Goal: Task Accomplishment & Management: Manage account settings

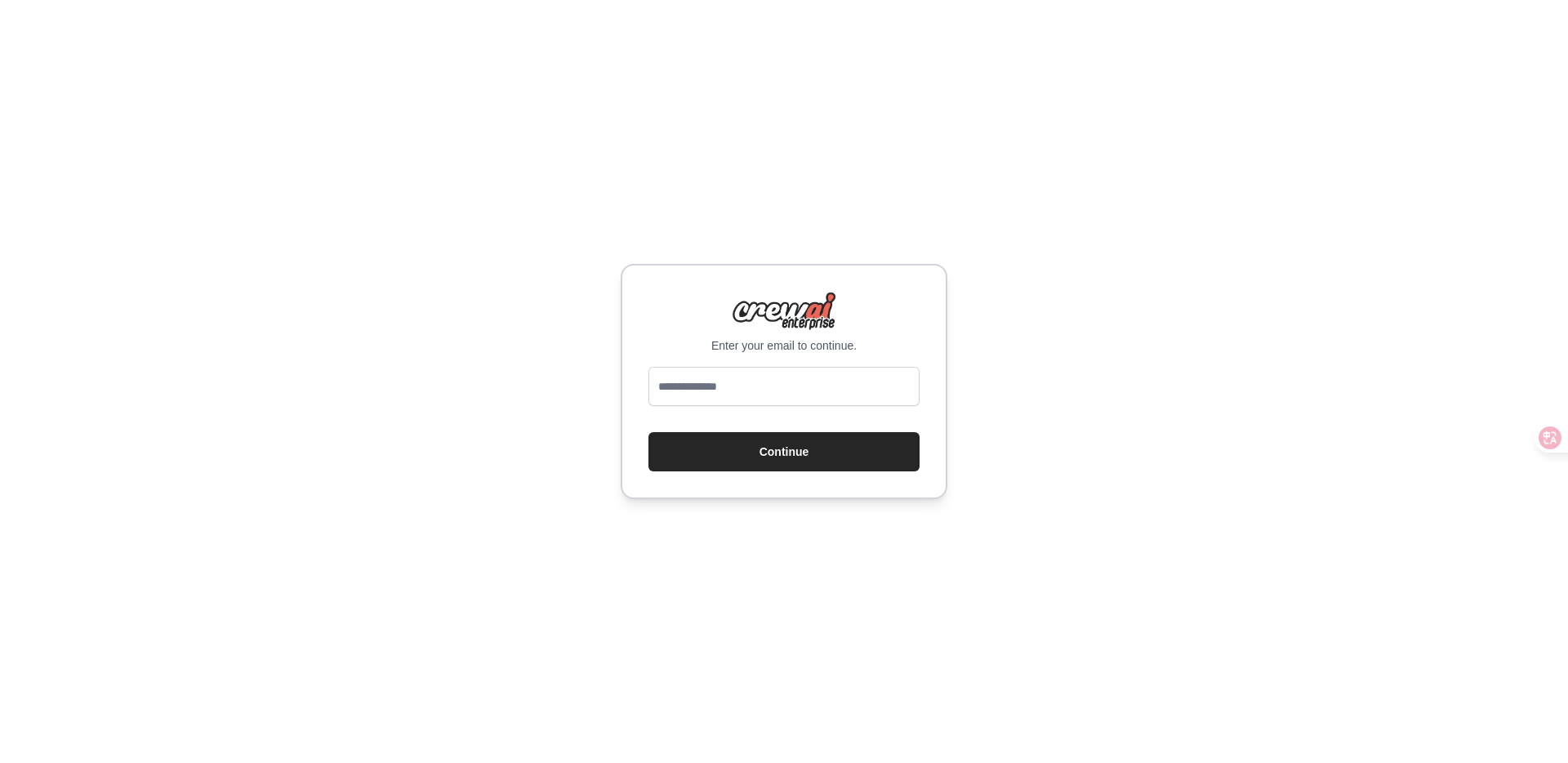
click at [624, 549] on div "Enter your email to continue. Continue" at bounding box center [784, 381] width 1568 height 763
click at [744, 369] on input "email" at bounding box center [784, 386] width 271 height 39
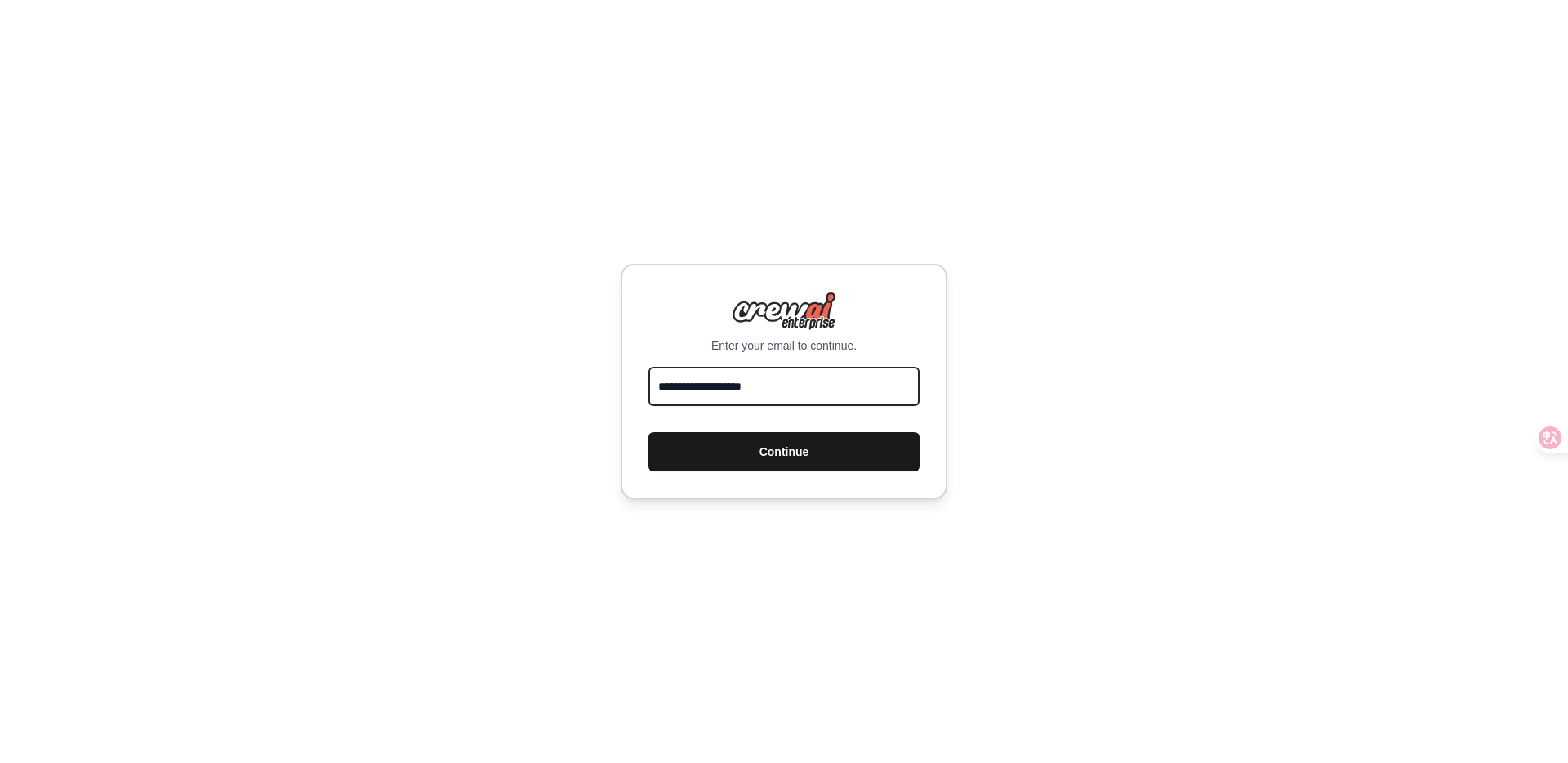
type input "**********"
click at [767, 448] on button "Continue" at bounding box center [784, 451] width 271 height 39
click at [825, 398] on input "email" at bounding box center [784, 386] width 271 height 39
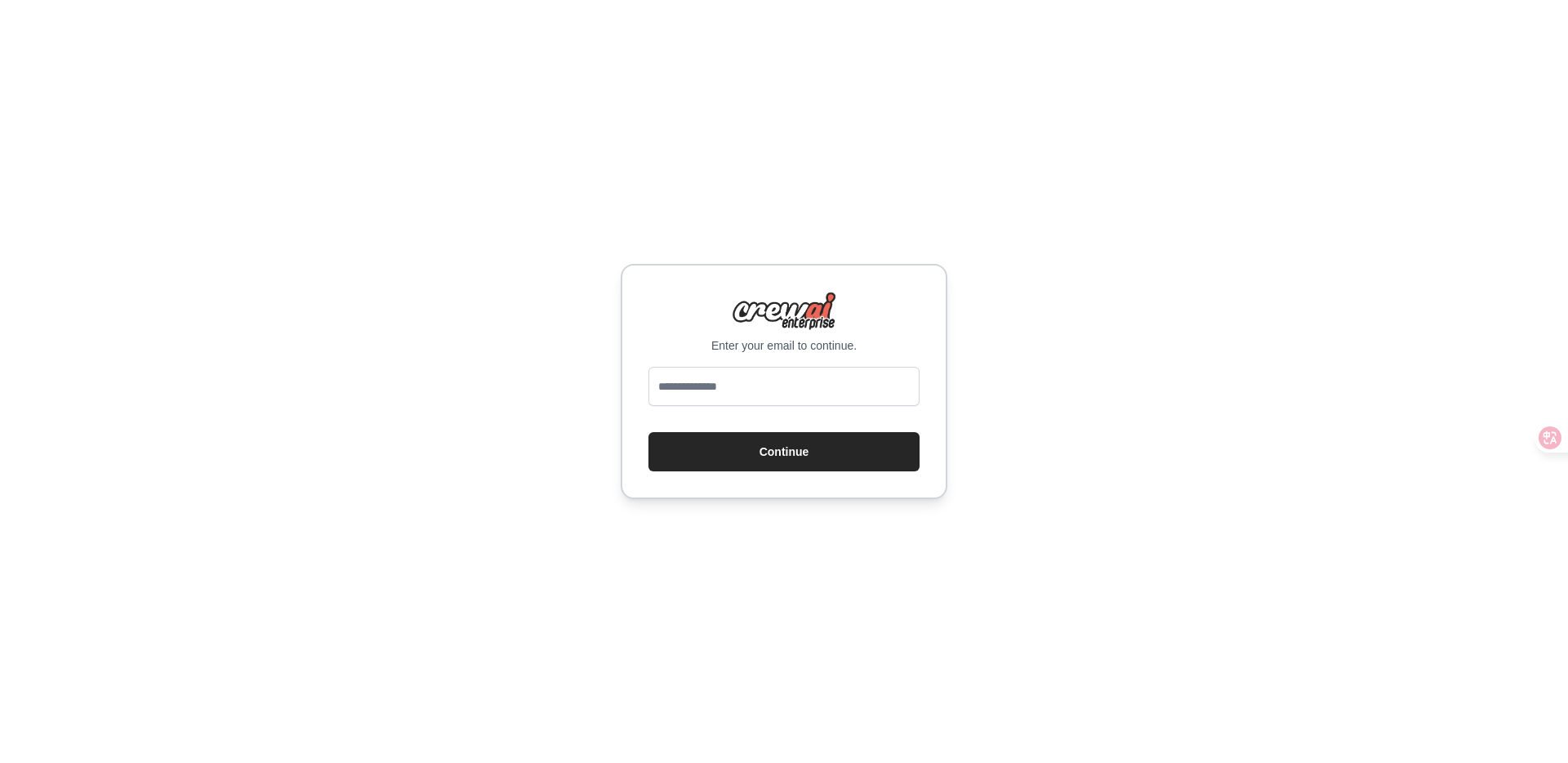
click at [1135, 273] on div "Enter your email to continue. Continue" at bounding box center [784, 381] width 1568 height 763
click at [758, 394] on input "email" at bounding box center [784, 386] width 271 height 39
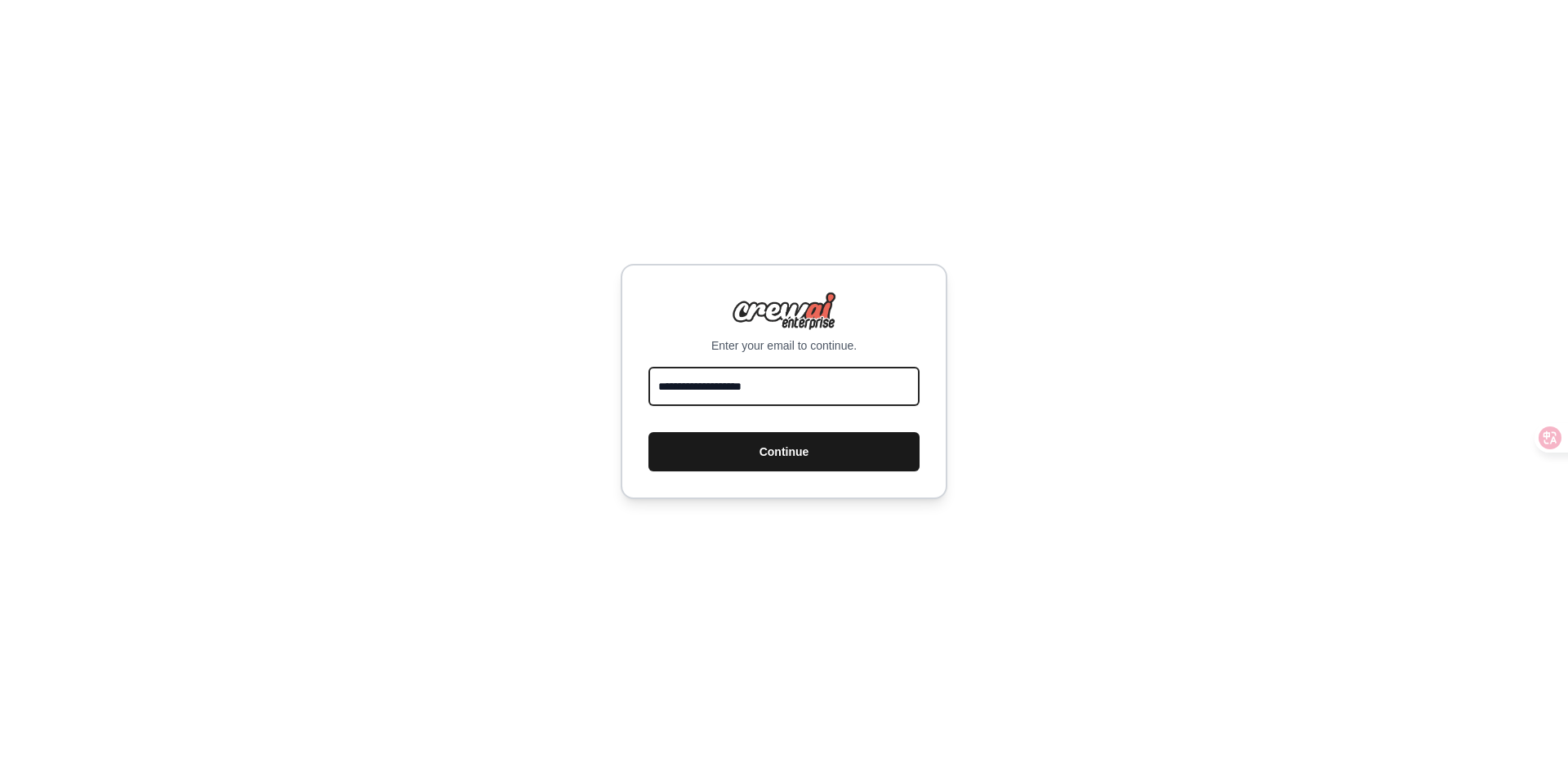
type input "**********"
click at [814, 460] on button "Continue" at bounding box center [784, 451] width 271 height 39
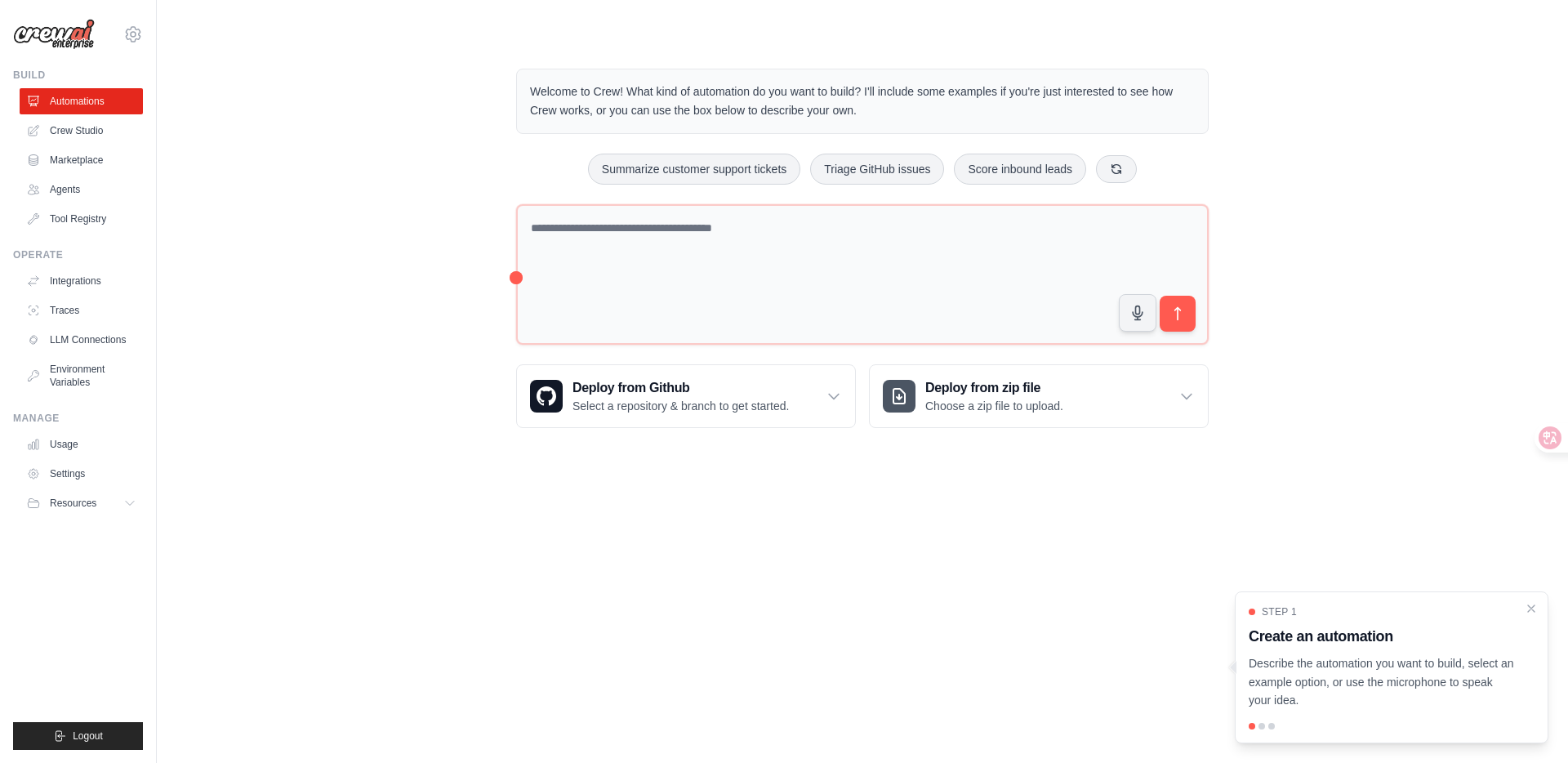
click at [1260, 728] on div at bounding box center [1261, 725] width 6 height 6
click at [1261, 725] on div at bounding box center [1261, 725] width 6 height 6
click at [1264, 724] on div at bounding box center [1392, 725] width 285 height 6
click at [1322, 666] on p "Describe the automation you want to build, select an example option, or use the…" at bounding box center [1382, 681] width 266 height 56
click at [1262, 724] on div at bounding box center [1261, 725] width 6 height 6
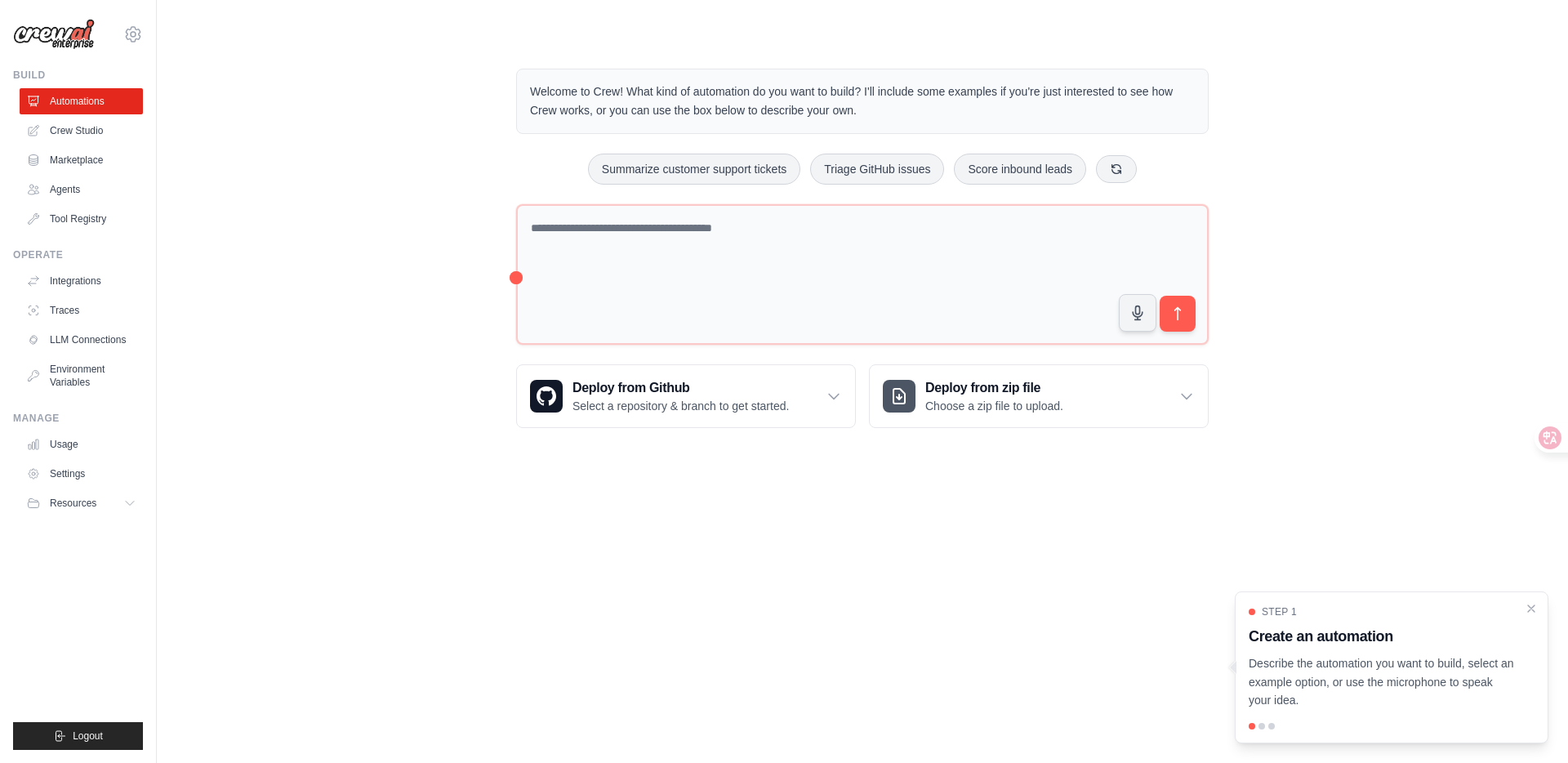
click at [1272, 724] on div at bounding box center [1271, 725] width 6 height 6
click at [1530, 605] on icon "Close walkthrough" at bounding box center [1532, 607] width 7 height 7
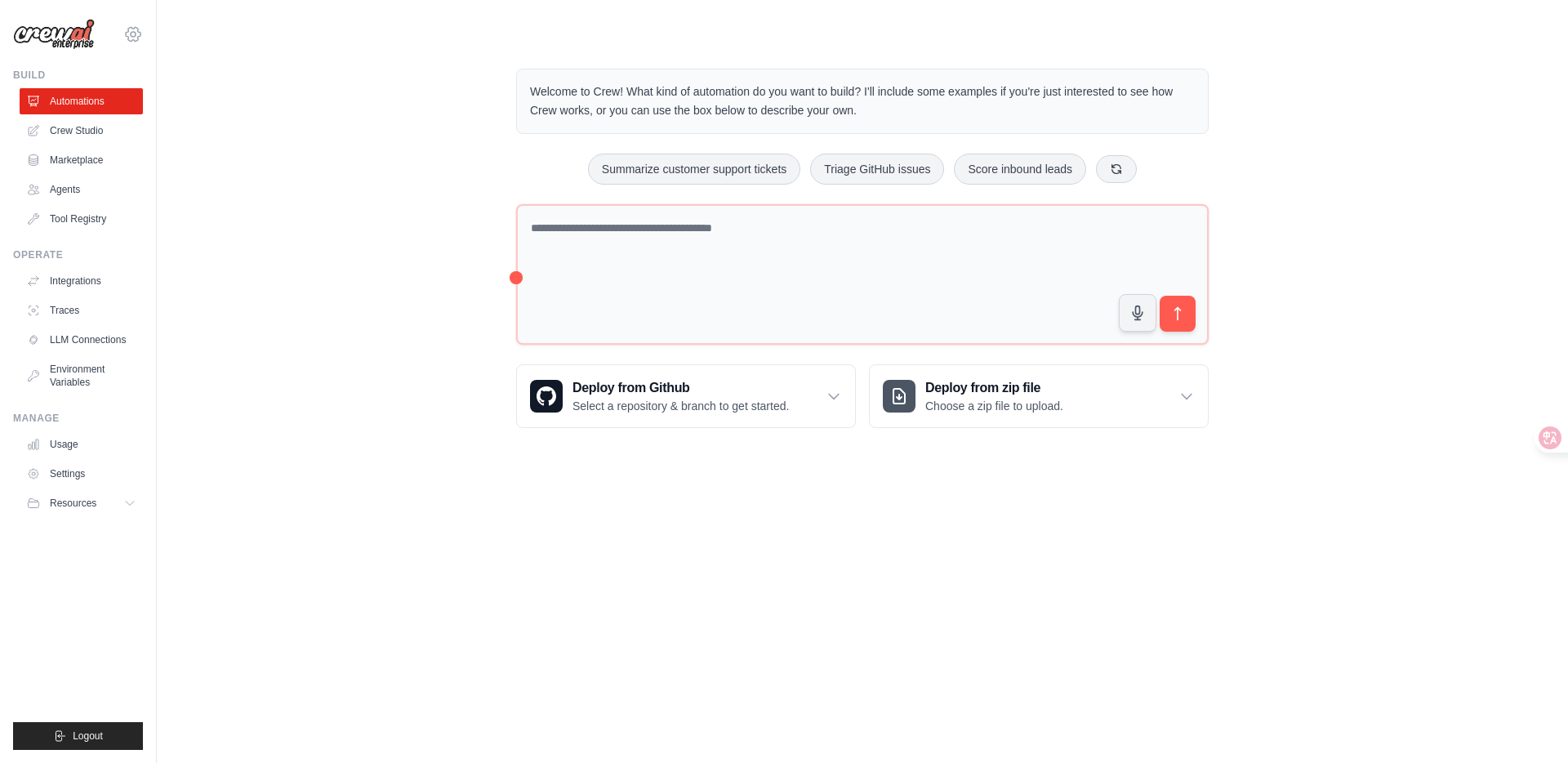
click at [132, 27] on icon at bounding box center [133, 34] width 15 height 14
click at [105, 110] on link "Settings" at bounding box center [133, 110] width 144 height 29
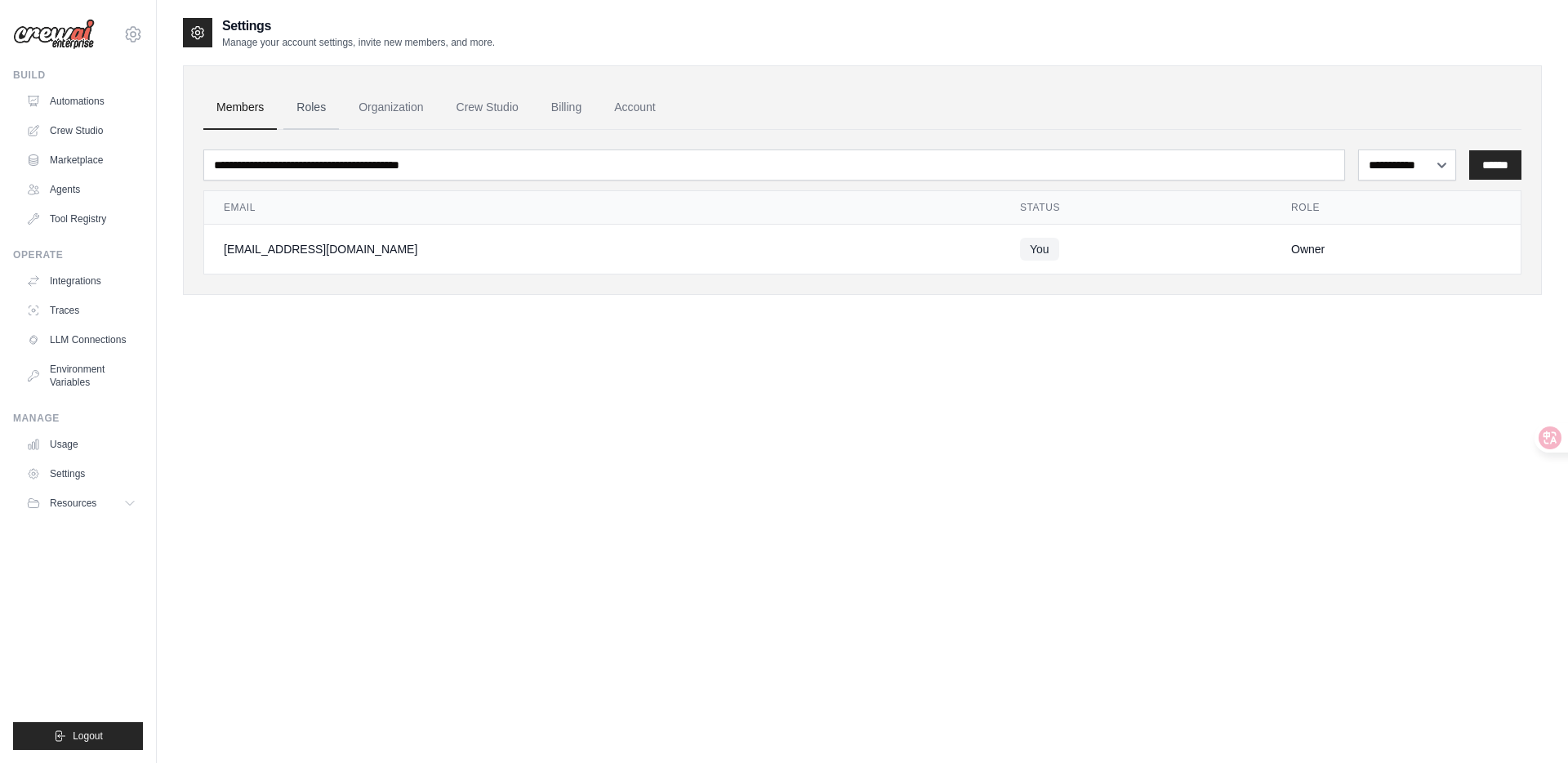
click at [316, 108] on link "Roles" at bounding box center [311, 108] width 56 height 44
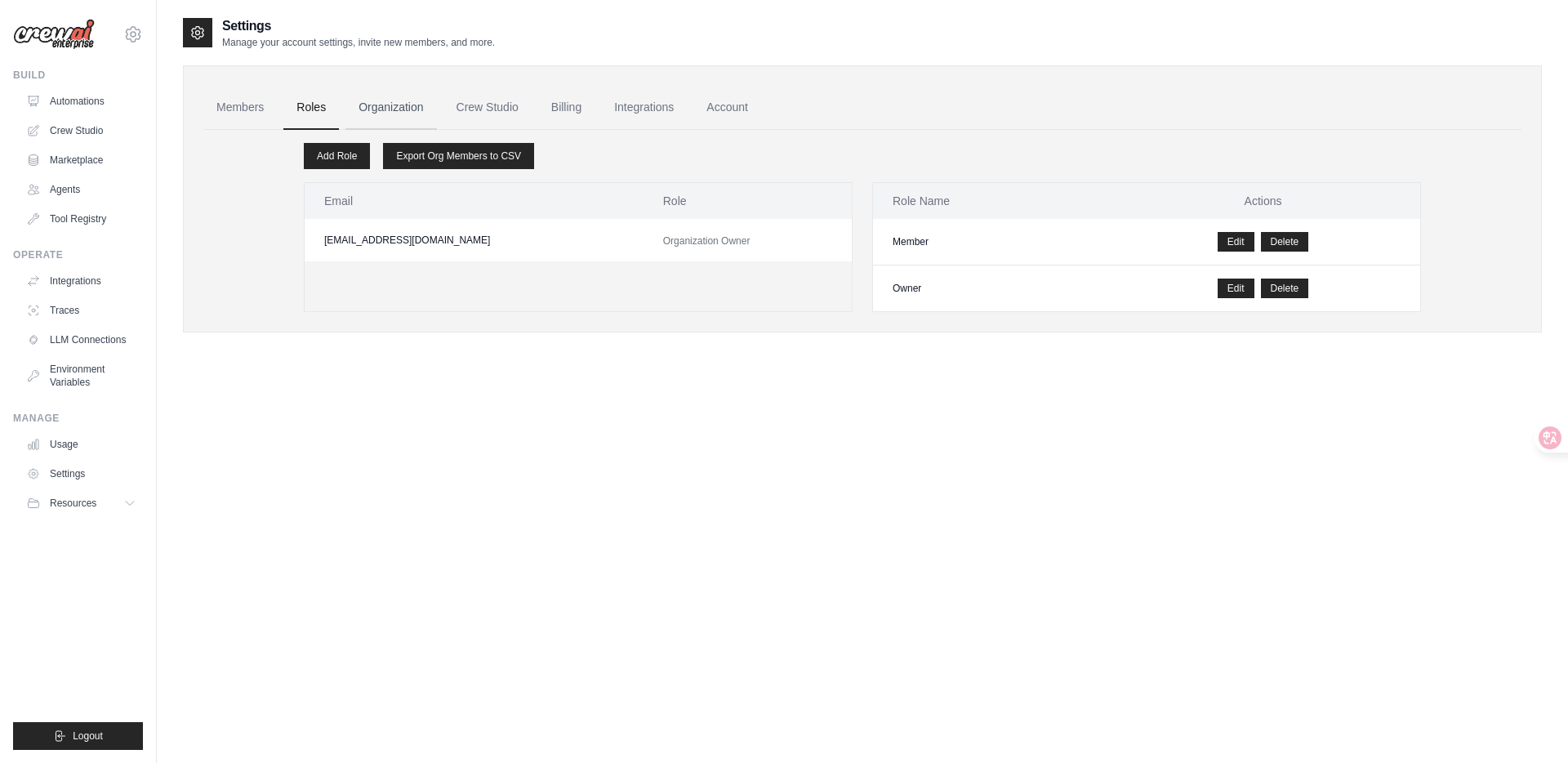
click at [396, 111] on link "Organization" at bounding box center [391, 108] width 90 height 44
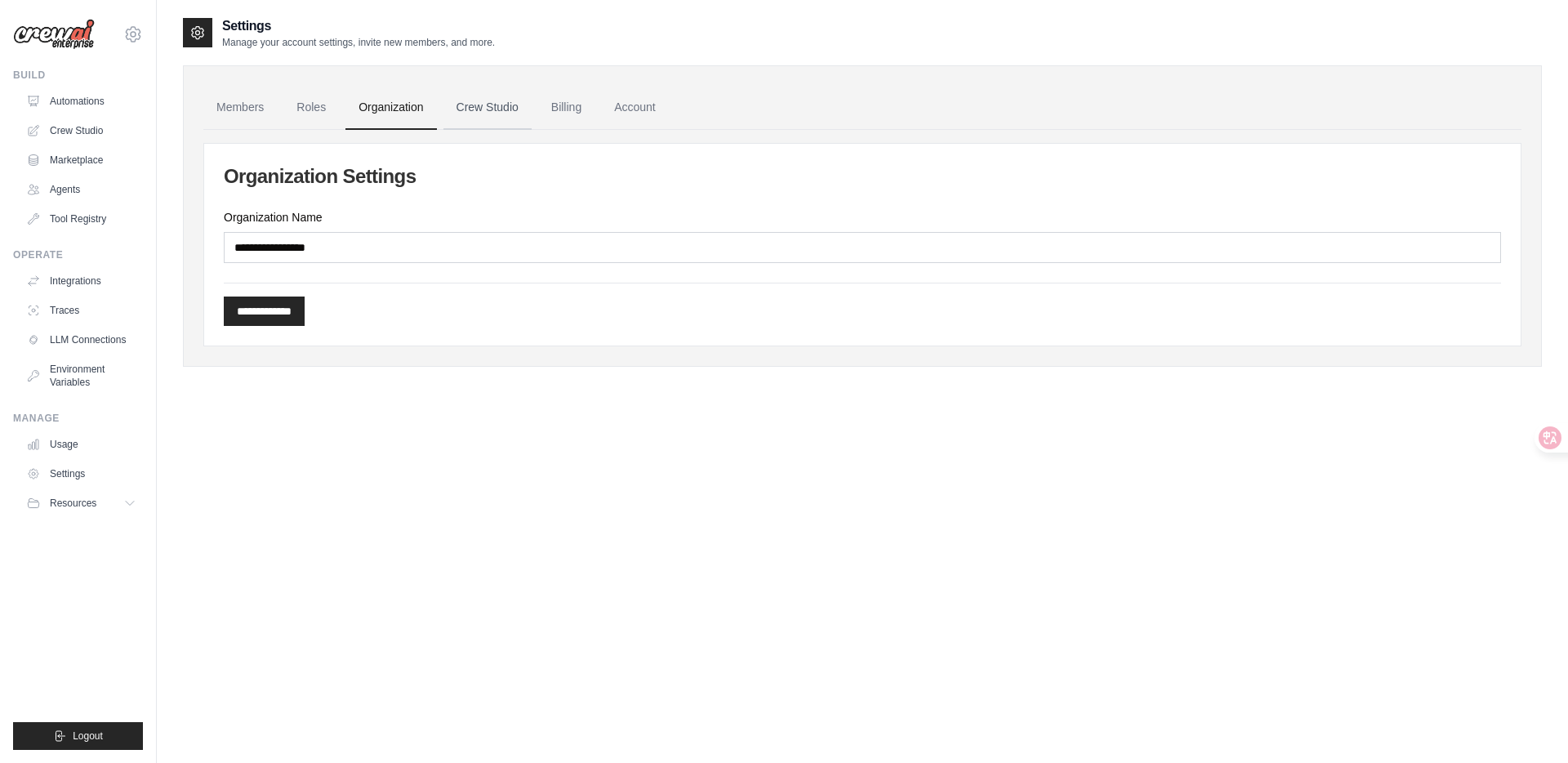
click at [482, 117] on link "Crew Studio" at bounding box center [488, 108] width 89 height 44
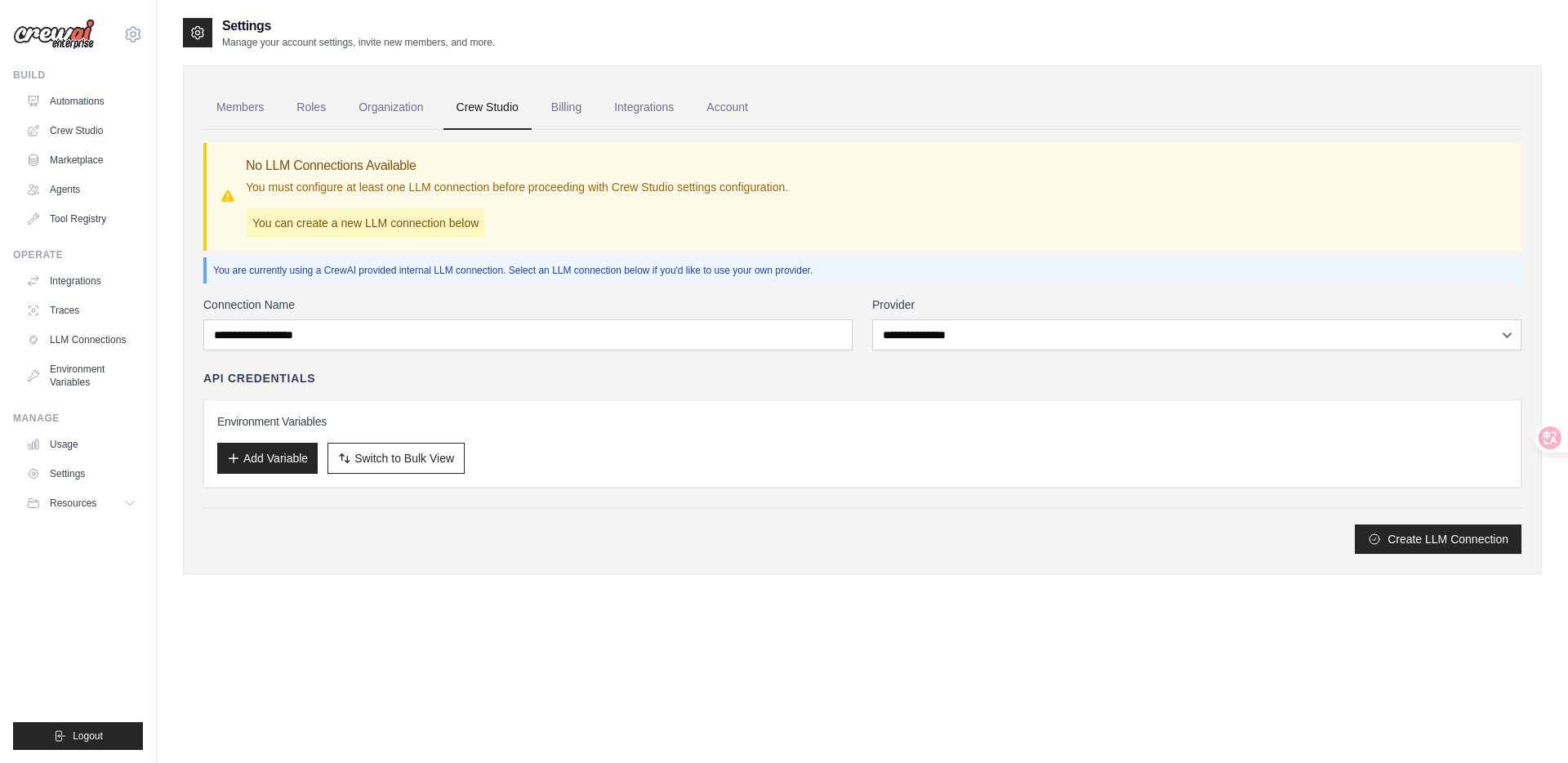
click at [448, 549] on div "Create LLM Connection" at bounding box center [862, 539] width 1318 height 29
click at [571, 384] on div "API Credentials" at bounding box center [862, 378] width 1318 height 16
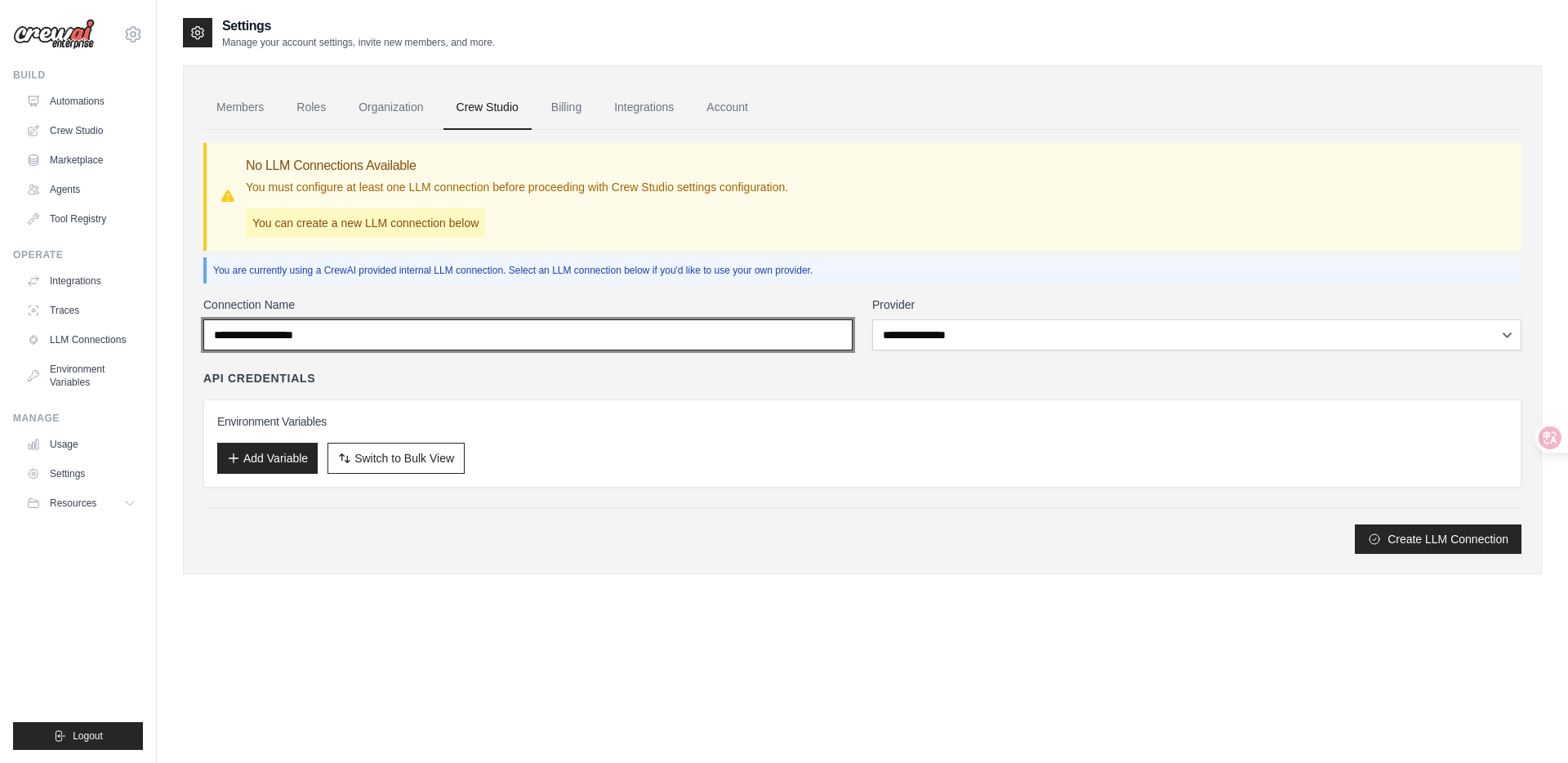
click at [358, 336] on input "Connection Name" at bounding box center [527, 334] width 649 height 31
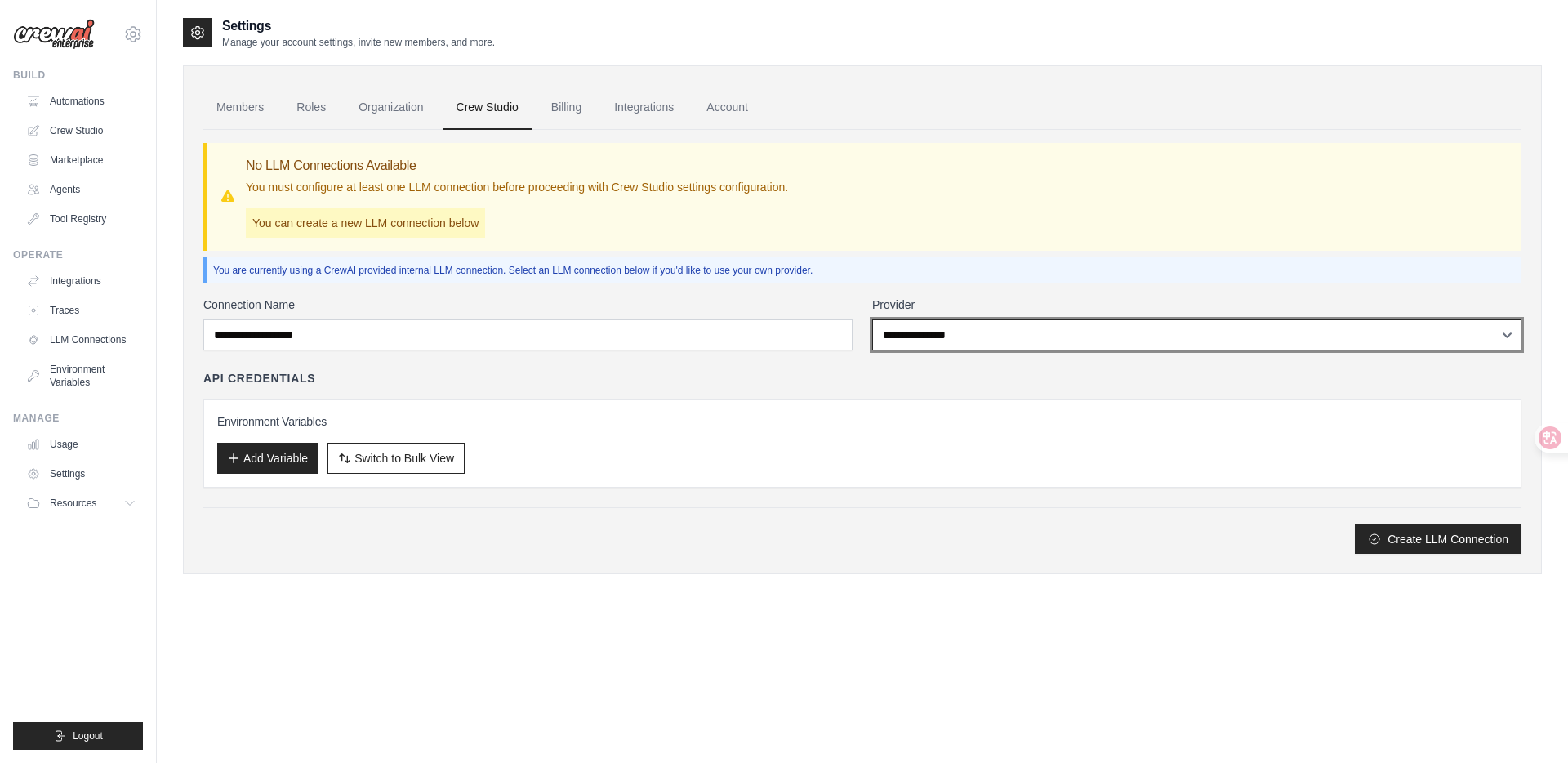
click at [961, 319] on select "**********" at bounding box center [1197, 334] width 649 height 31
select select "******"
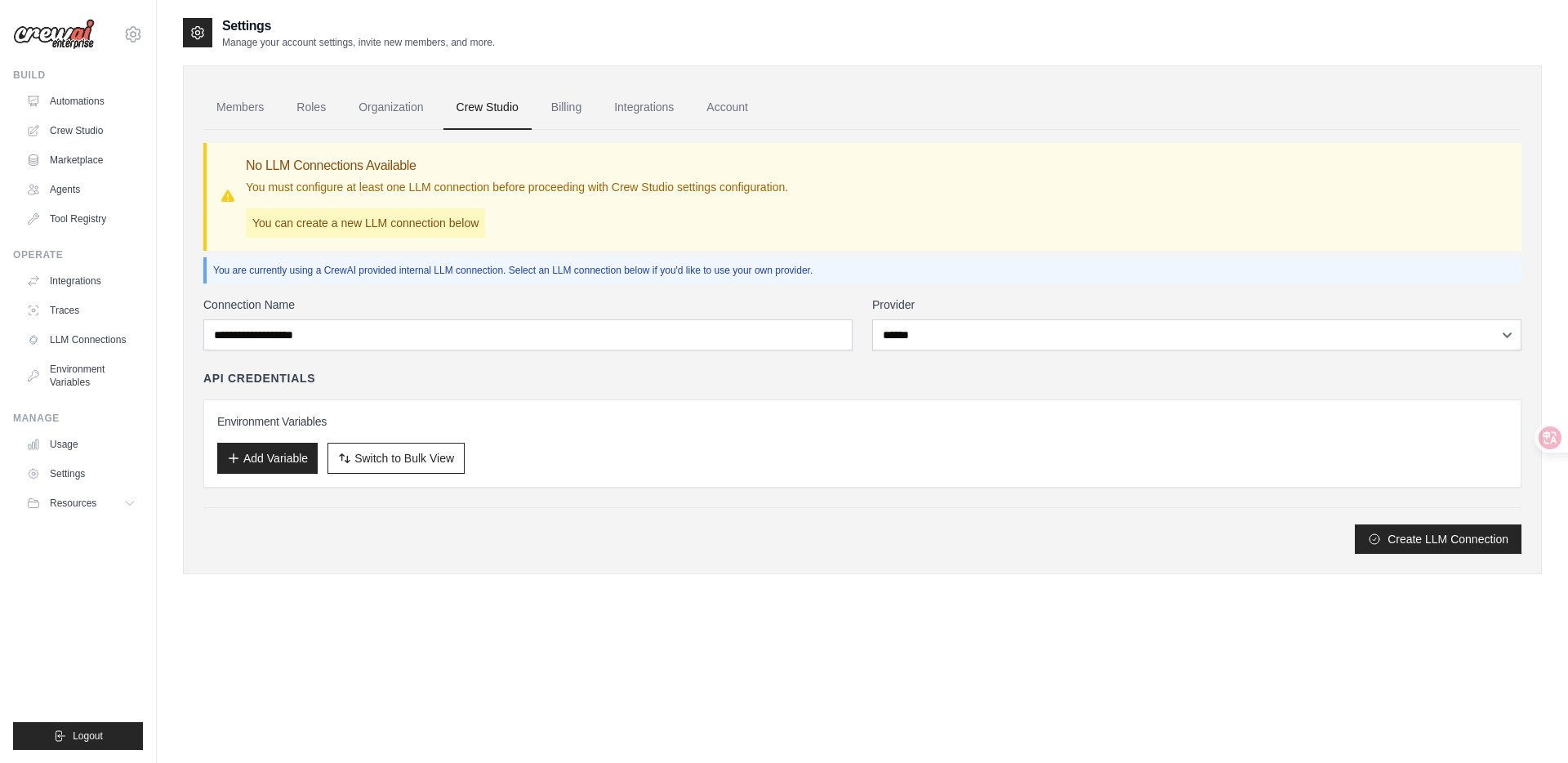
click at [682, 433] on div "Environment Variables Add Variable Switch to Bulk View Switch to Table View" at bounding box center [862, 443] width 1291 height 60
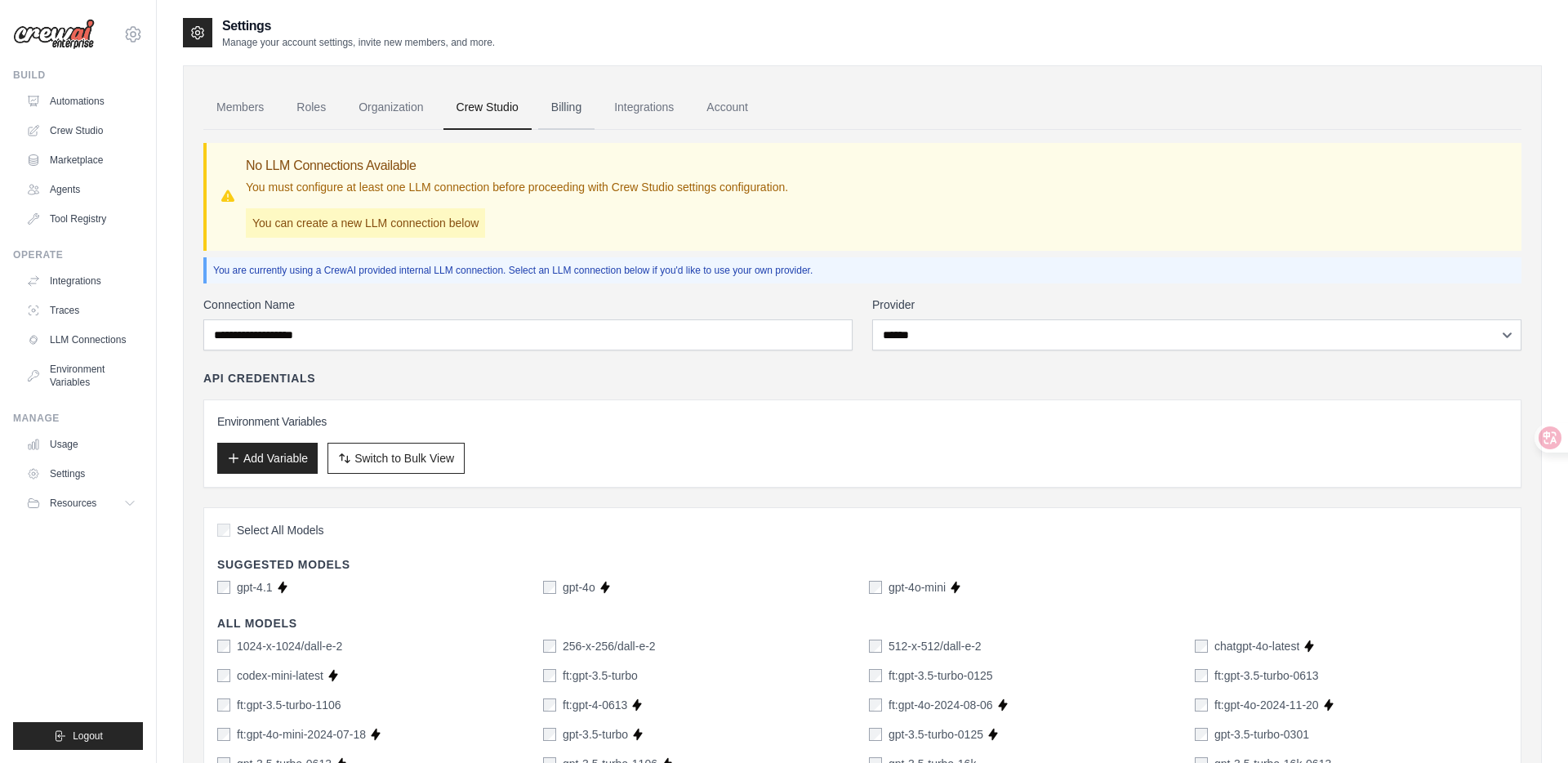
click at [573, 97] on link "Billing" at bounding box center [566, 108] width 57 height 44
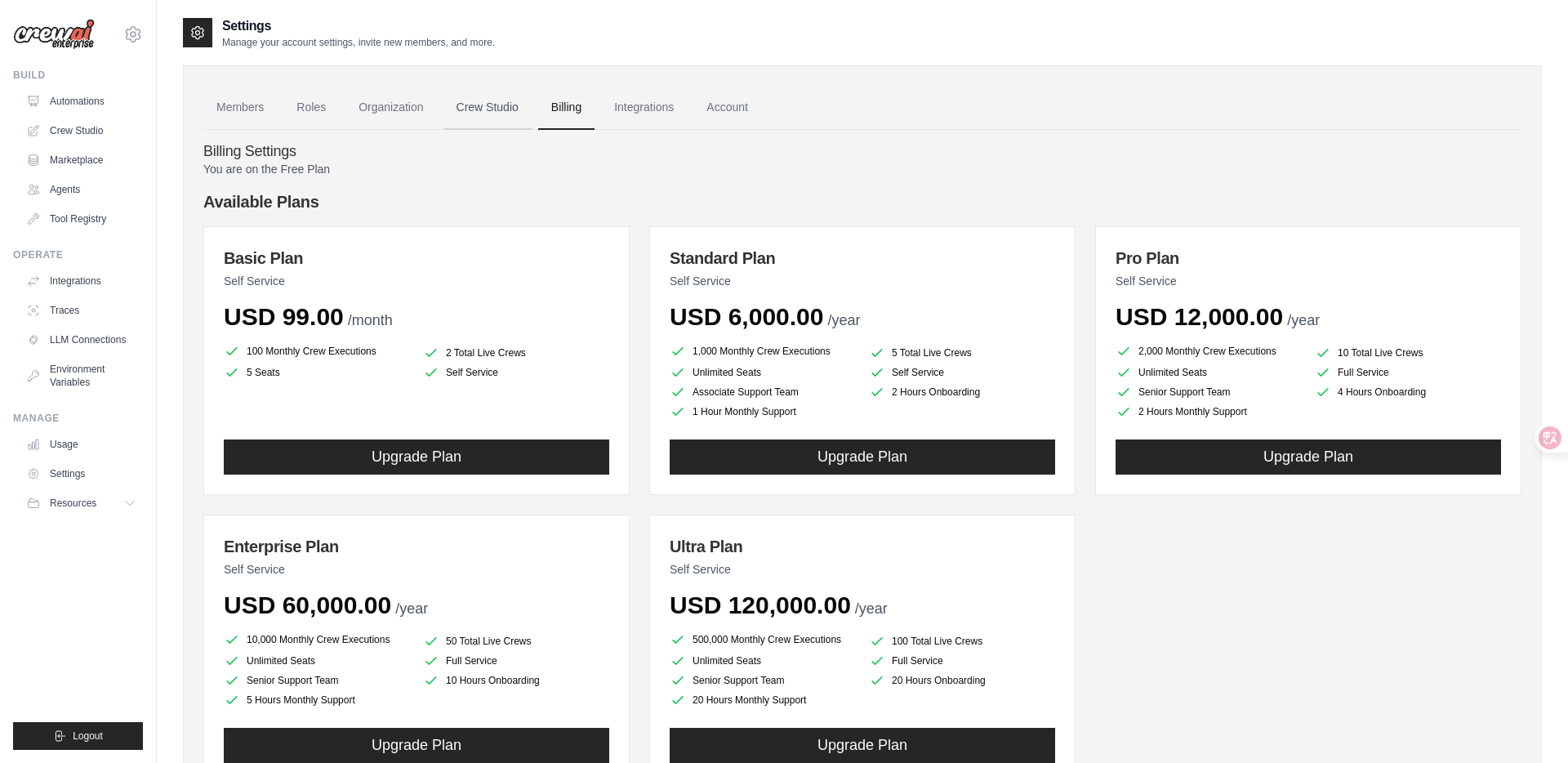
click at [491, 105] on link "Crew Studio" at bounding box center [488, 108] width 89 height 44
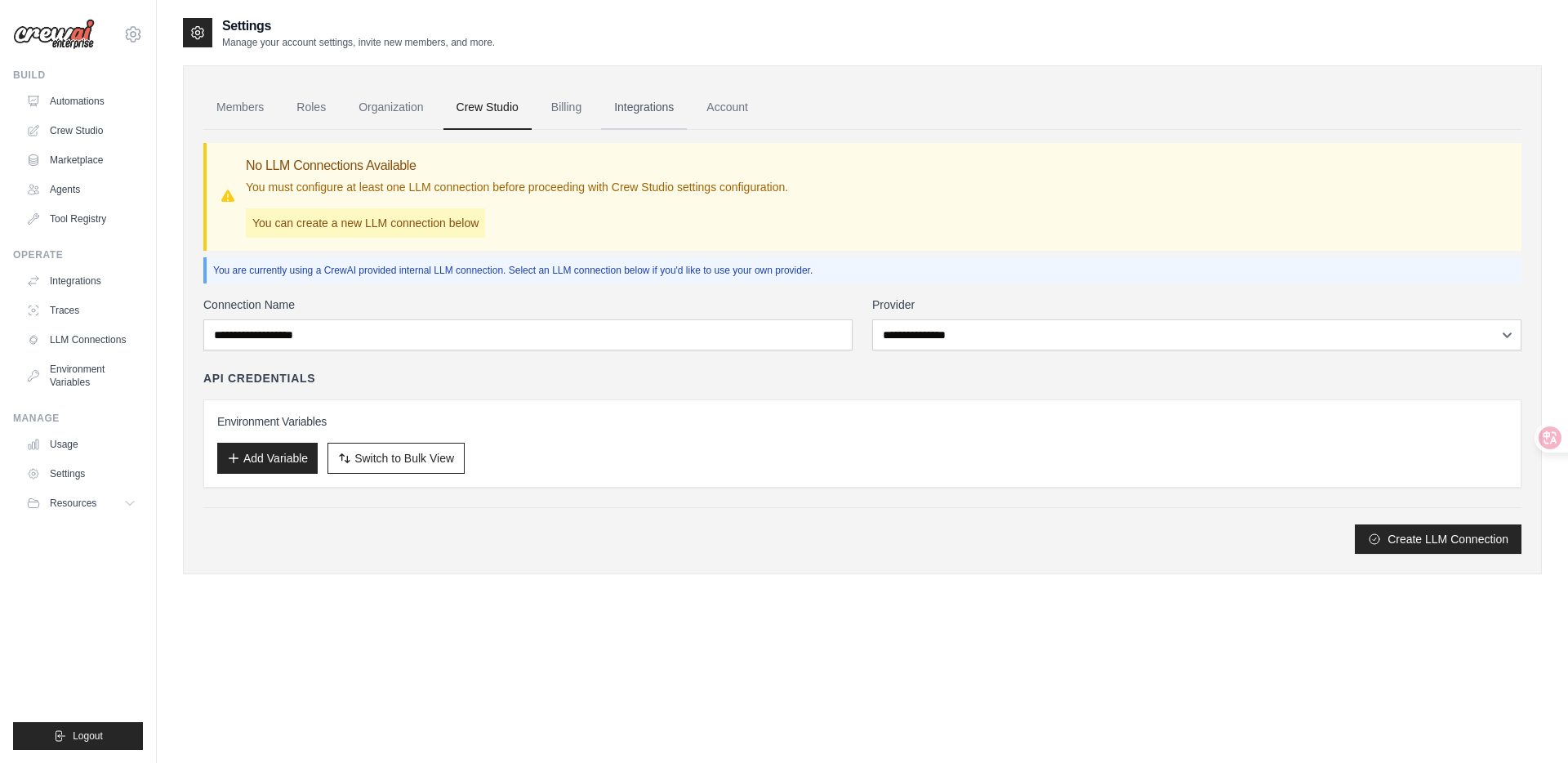
click at [643, 108] on link "Integrations" at bounding box center [644, 108] width 86 height 44
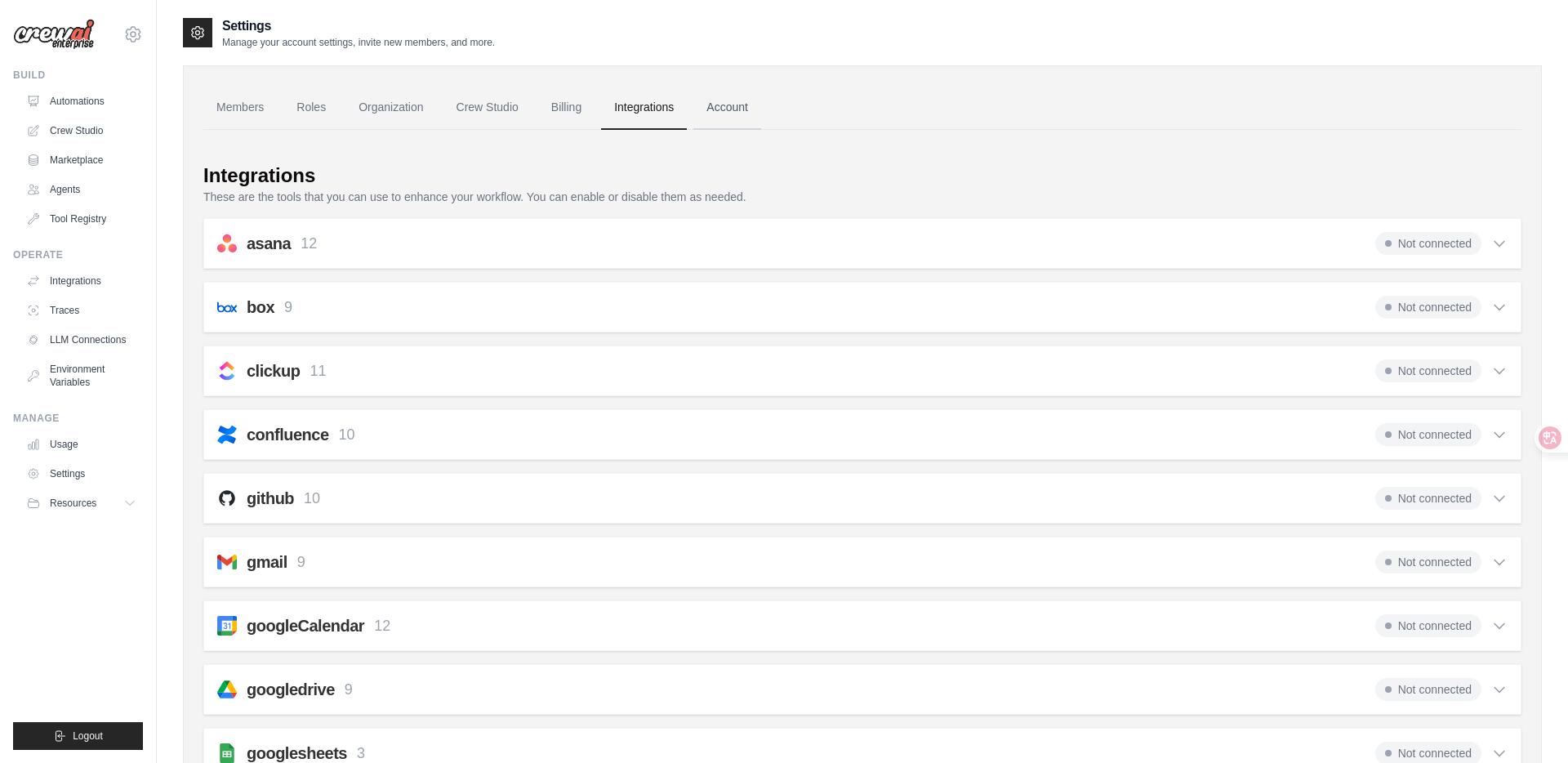
click at [725, 109] on link "Account" at bounding box center [727, 108] width 67 height 44
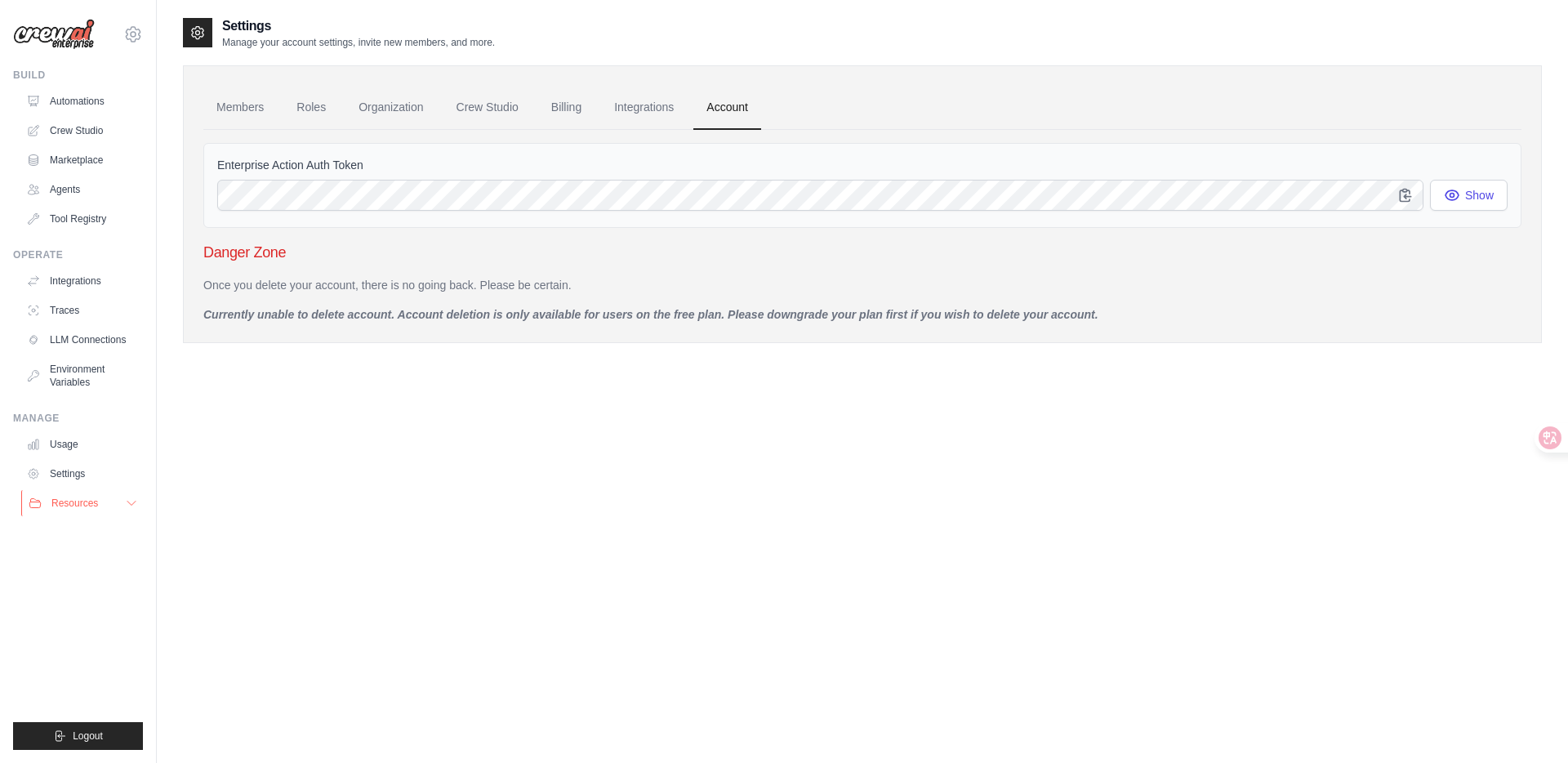
click at [66, 502] on span "Resources" at bounding box center [74, 502] width 47 height 13
click at [64, 104] on link "Automations" at bounding box center [82, 101] width 123 height 26
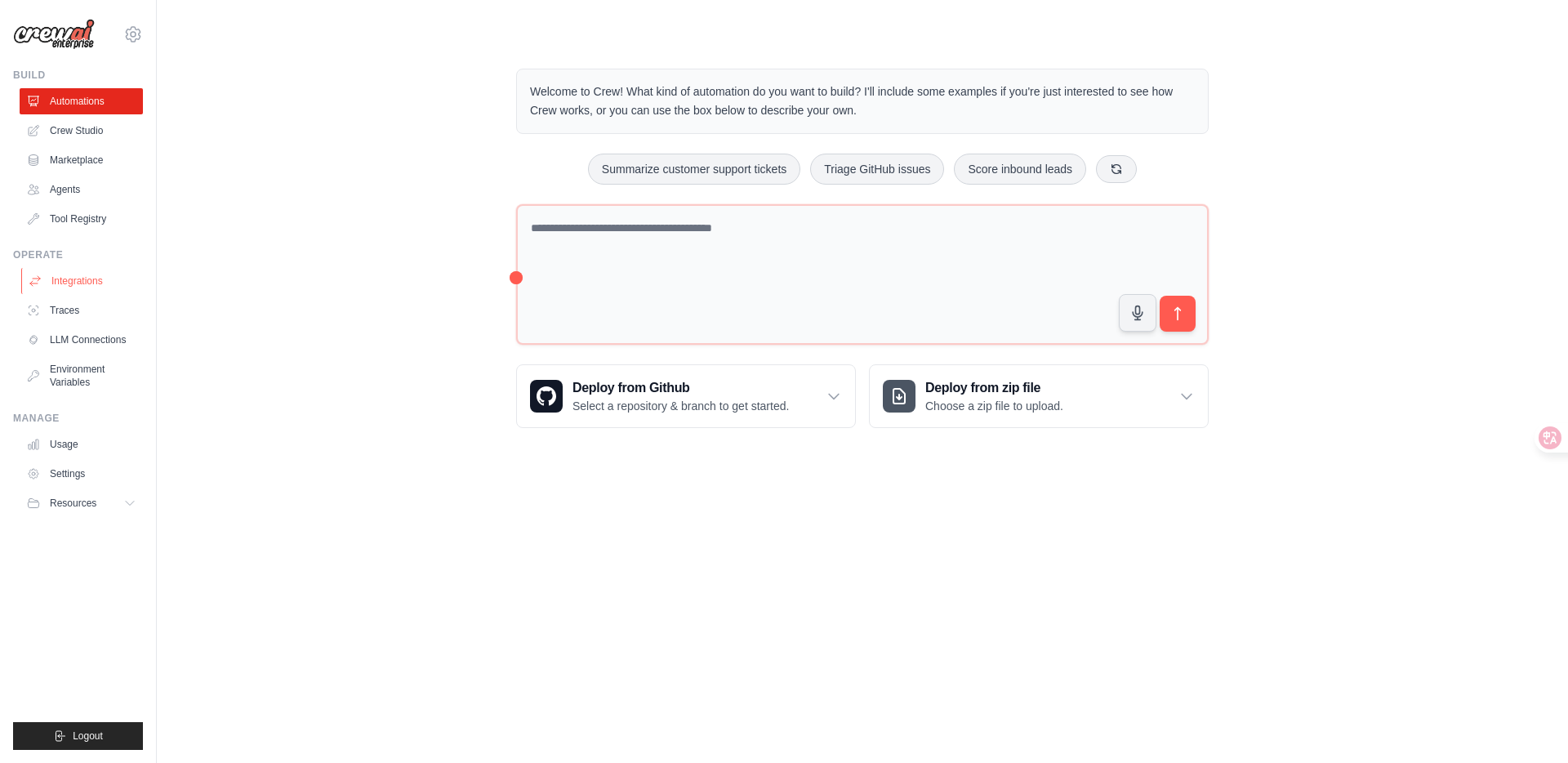
click at [83, 276] on link "Integrations" at bounding box center [82, 280] width 123 height 26
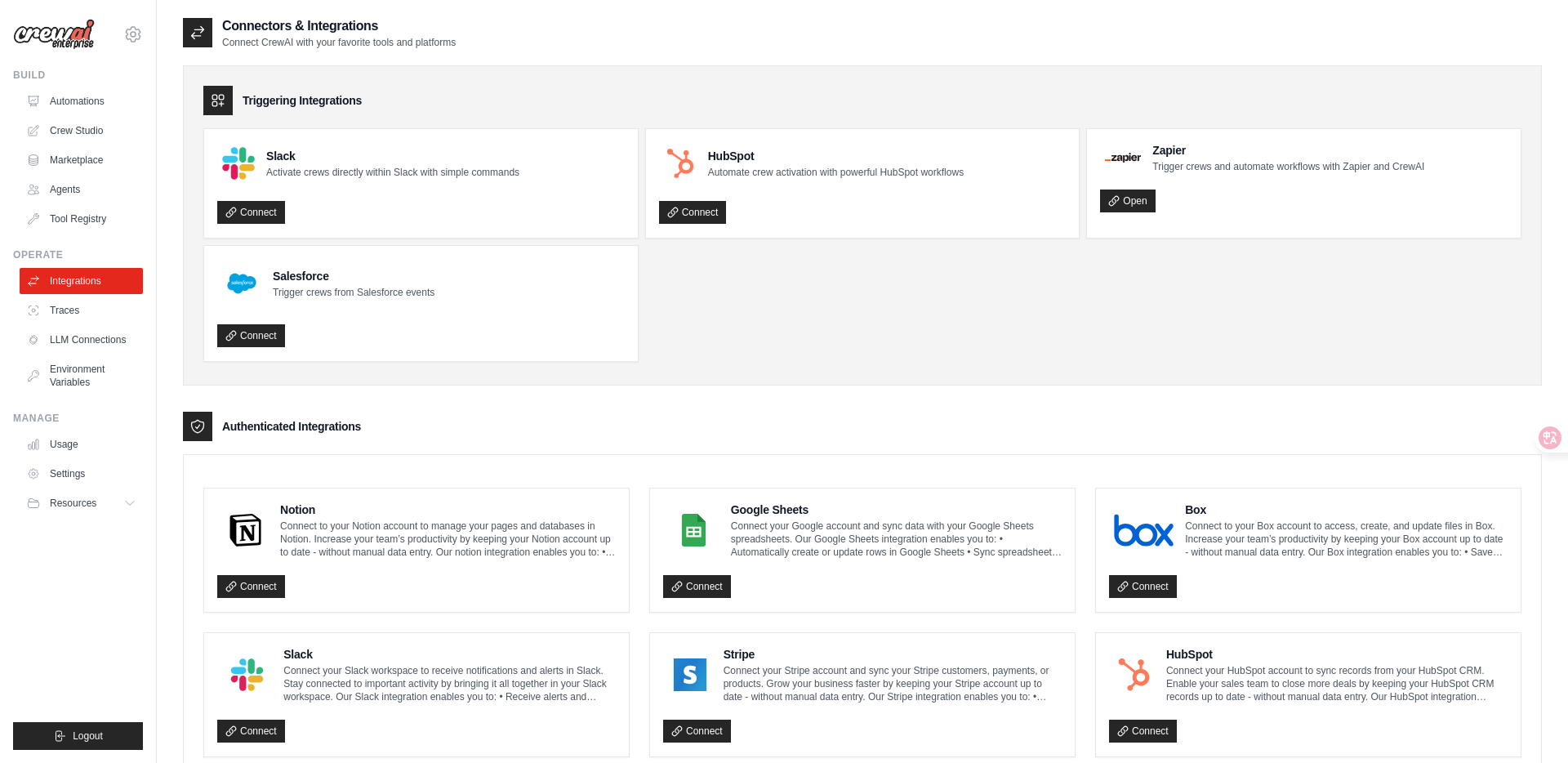
click at [761, 370] on div "Triggering Integrations Slack Activate crews directly within Slack with simple …" at bounding box center [862, 225] width 1359 height 320
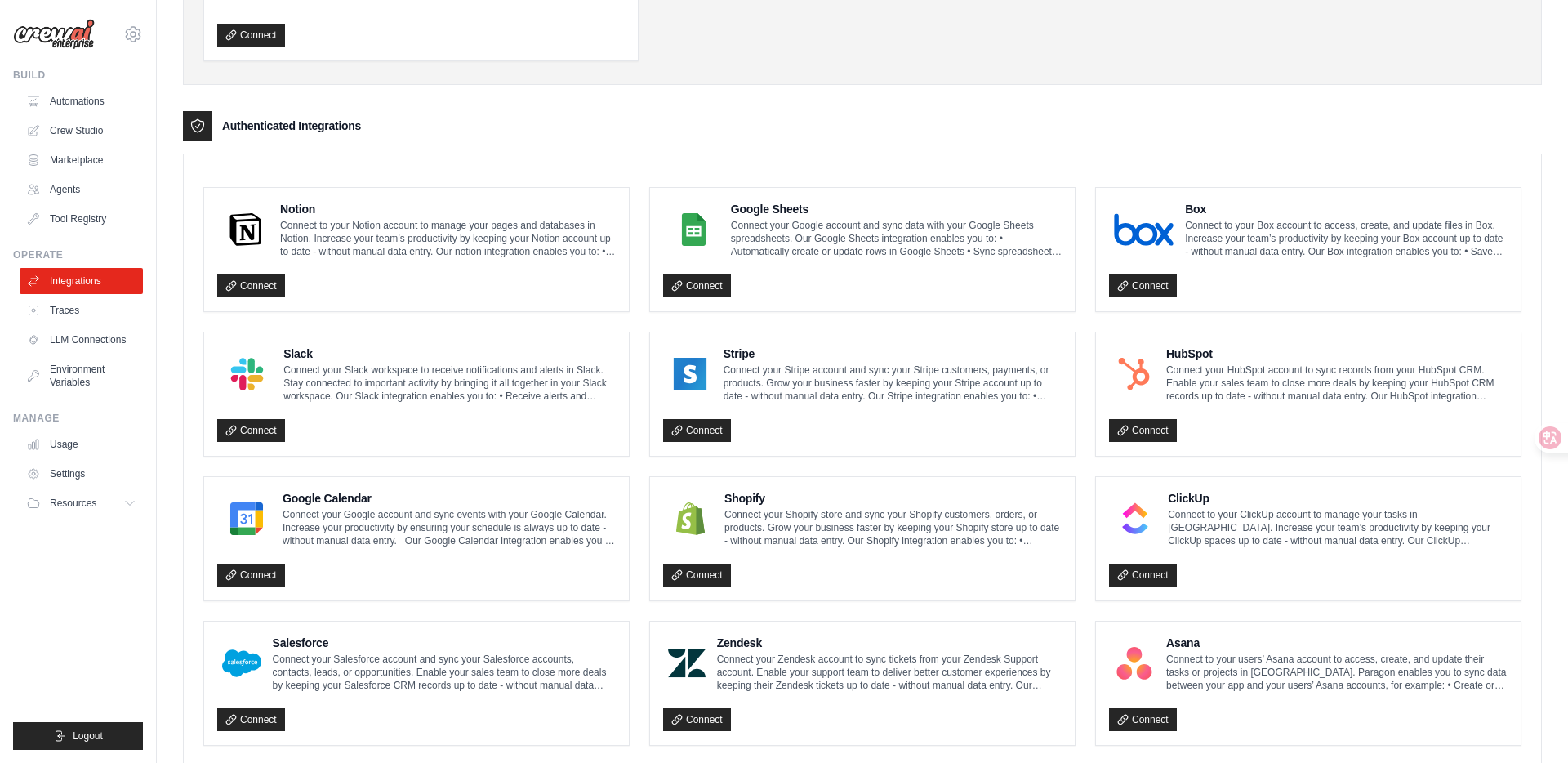
scroll to position [292, 0]
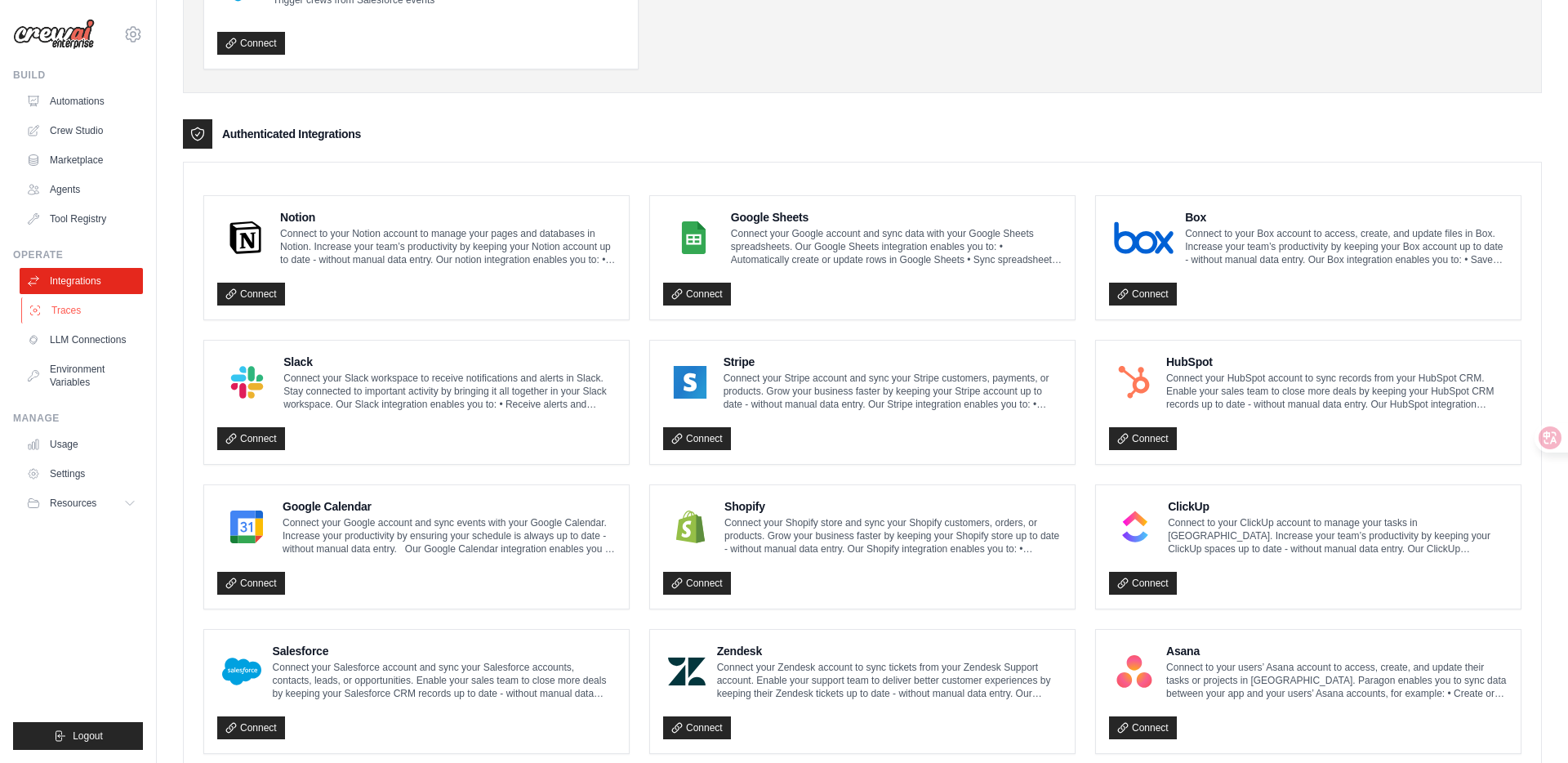
click at [56, 309] on link "Traces" at bounding box center [82, 309] width 123 height 26
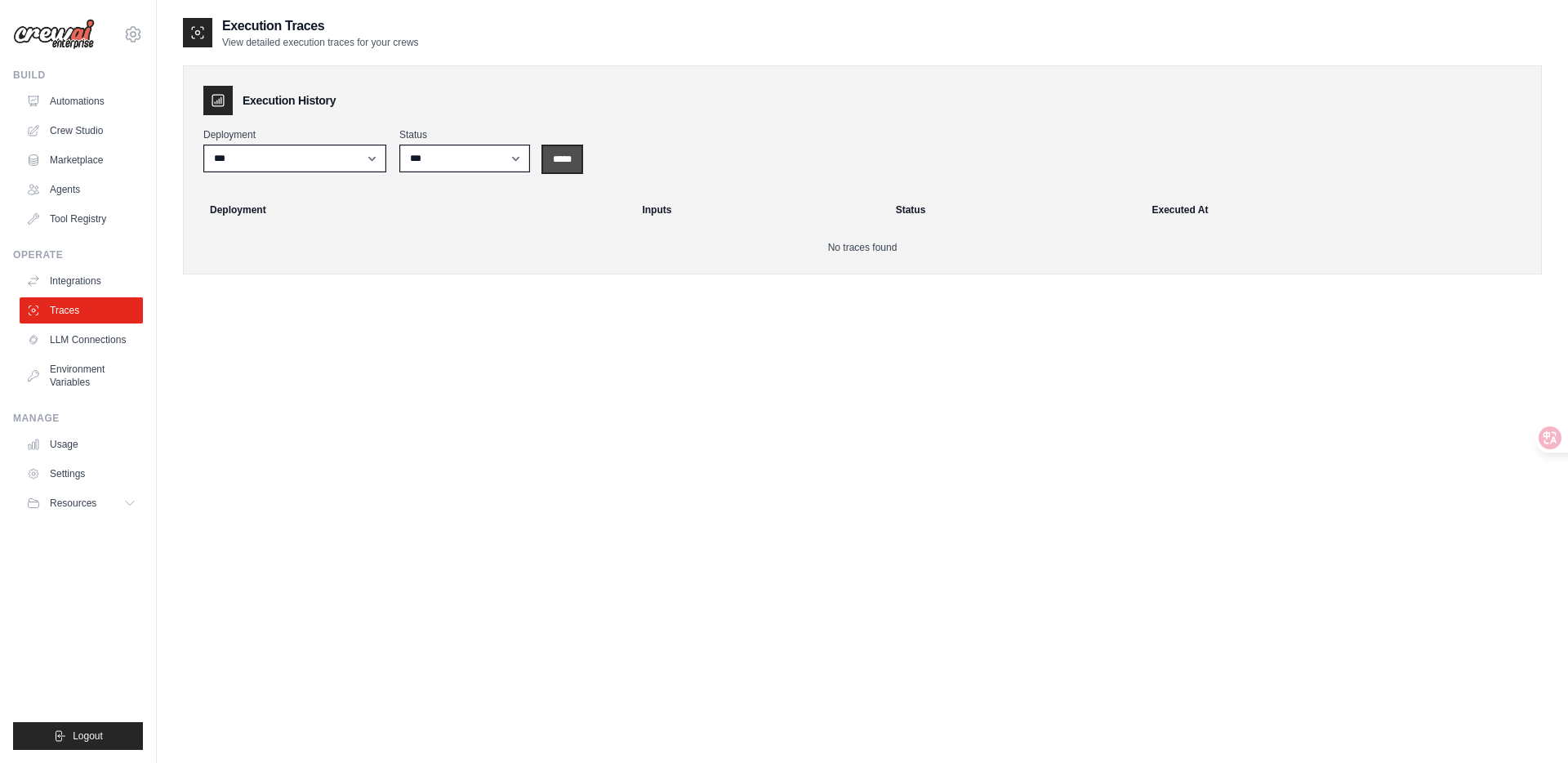
click at [562, 154] on input "*****" at bounding box center [562, 159] width 38 height 26
click at [94, 346] on link "LLM Connections" at bounding box center [82, 339] width 123 height 26
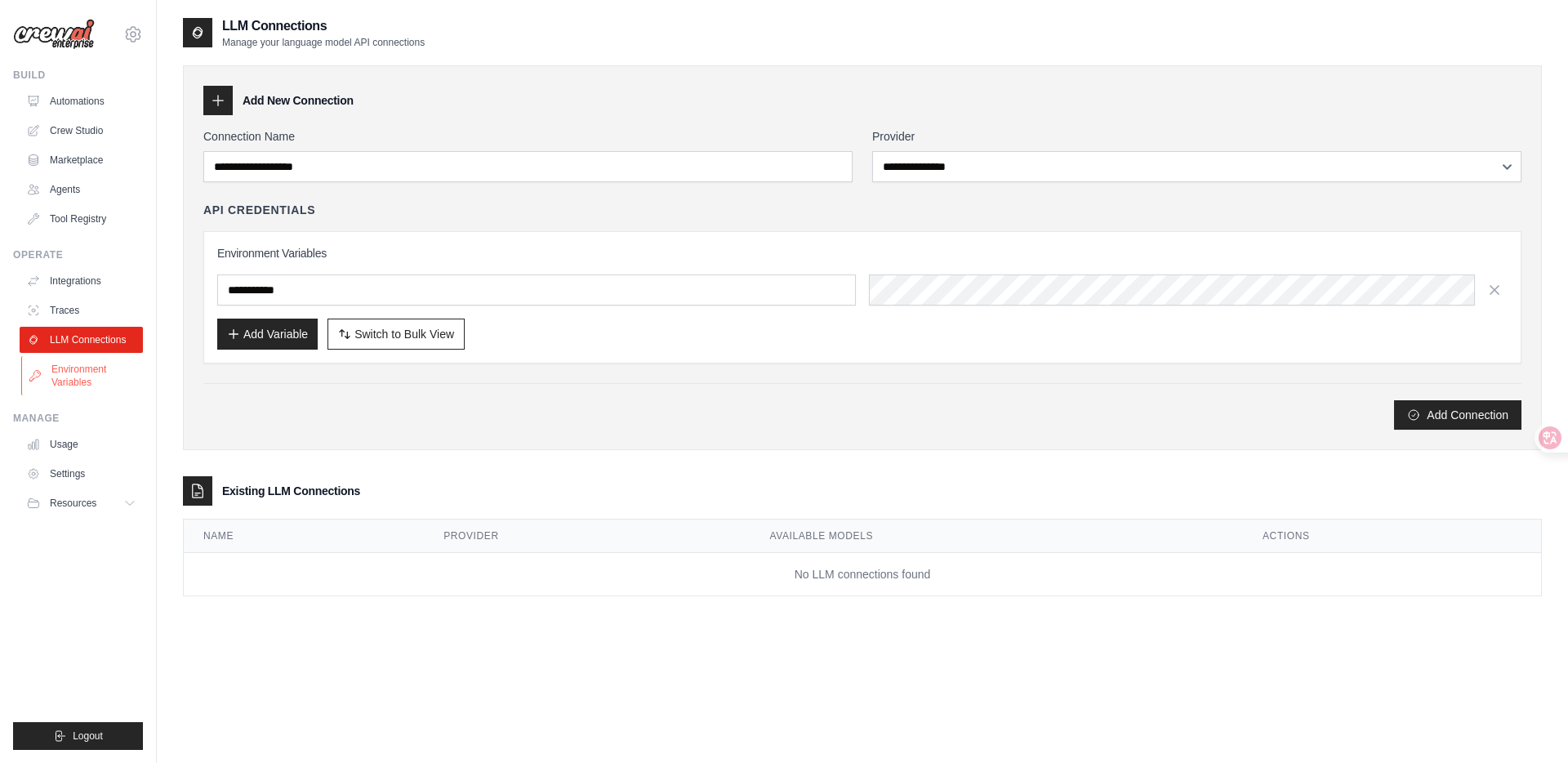
click at [73, 385] on link "Environment Variables" at bounding box center [82, 376] width 123 height 39
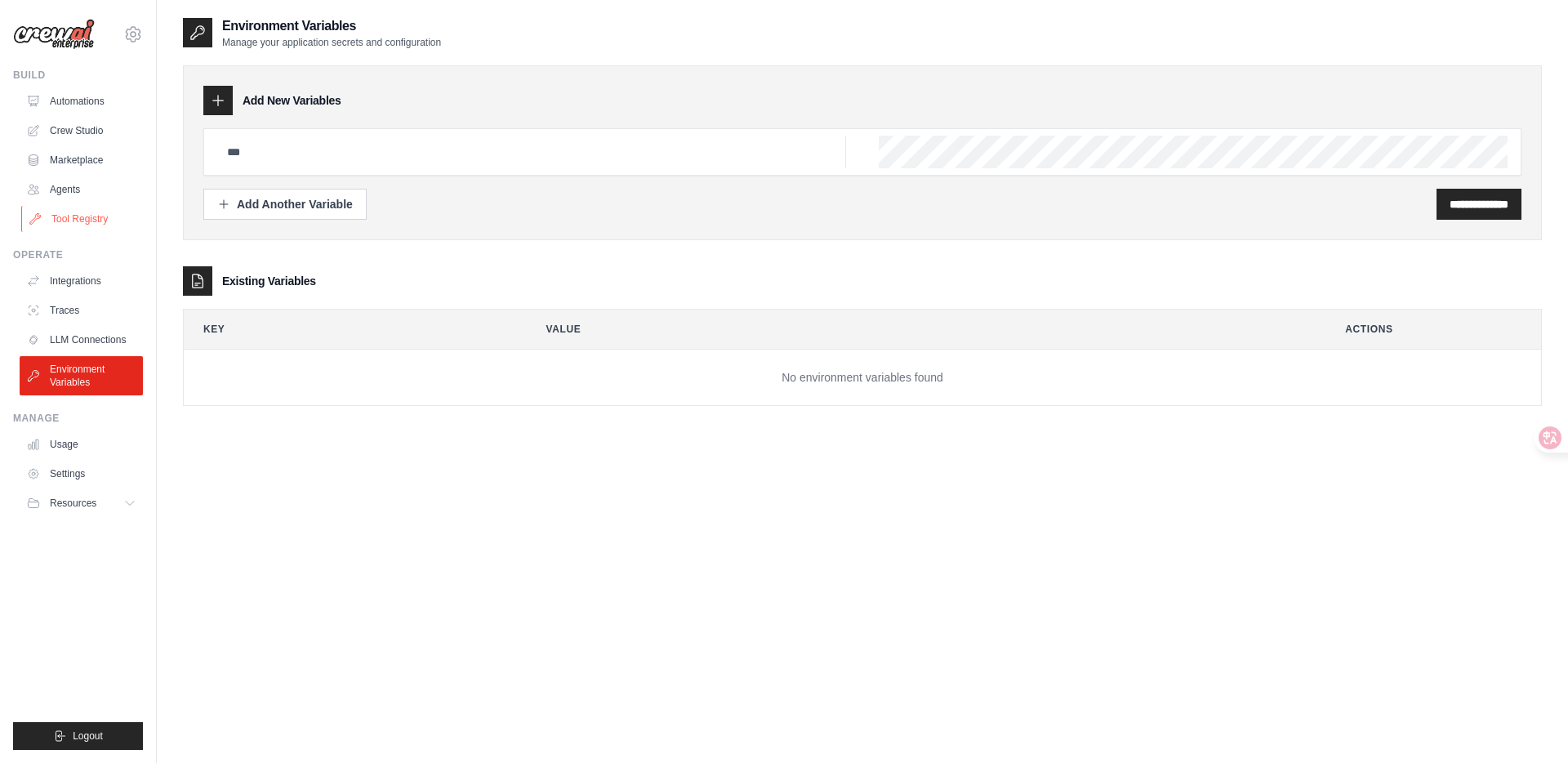
click at [74, 208] on link "Tool Registry" at bounding box center [82, 218] width 123 height 26
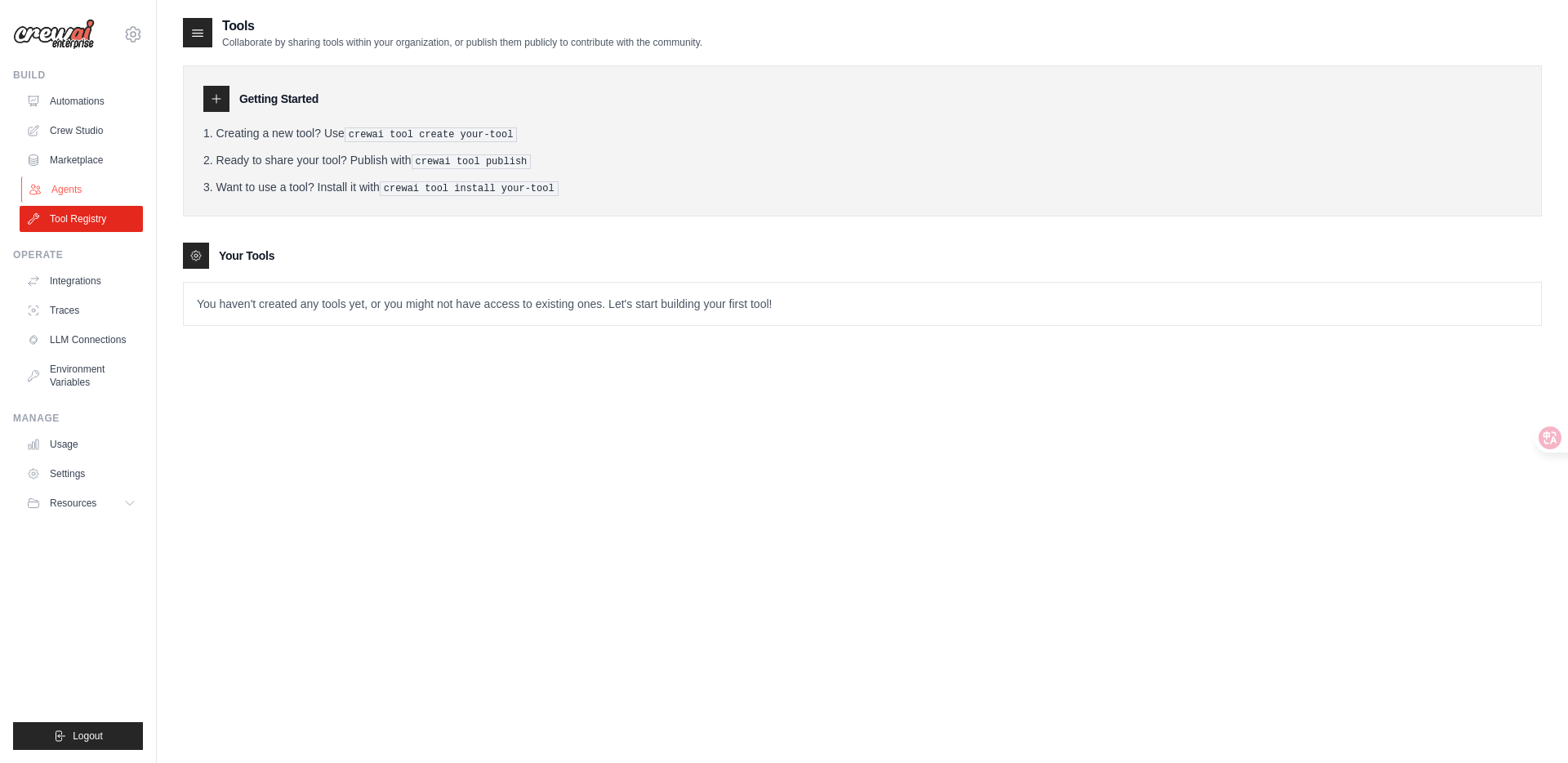
click at [72, 182] on link "Agents" at bounding box center [82, 189] width 123 height 26
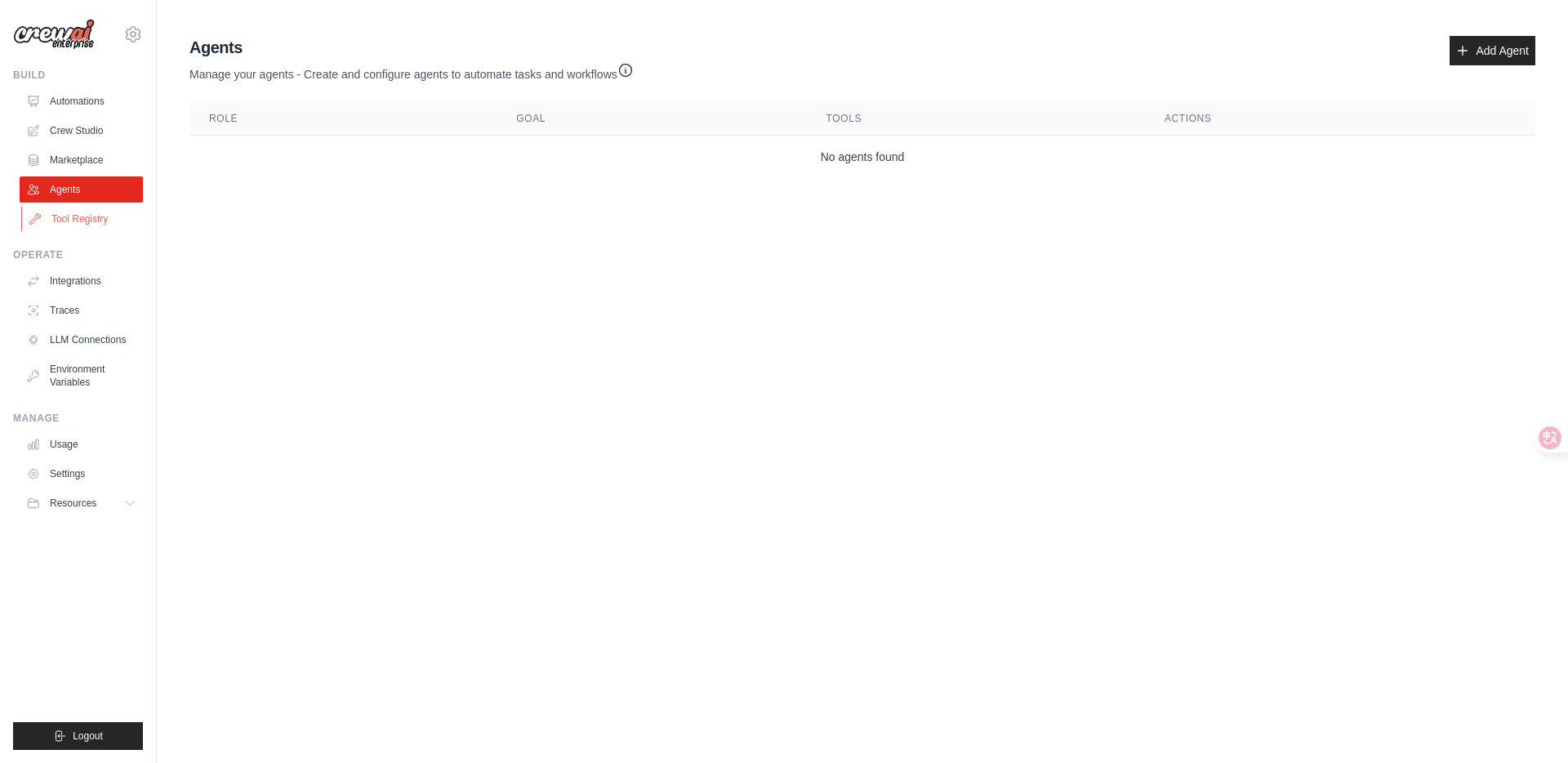
click at [75, 218] on link "Tool Registry" at bounding box center [82, 218] width 123 height 26
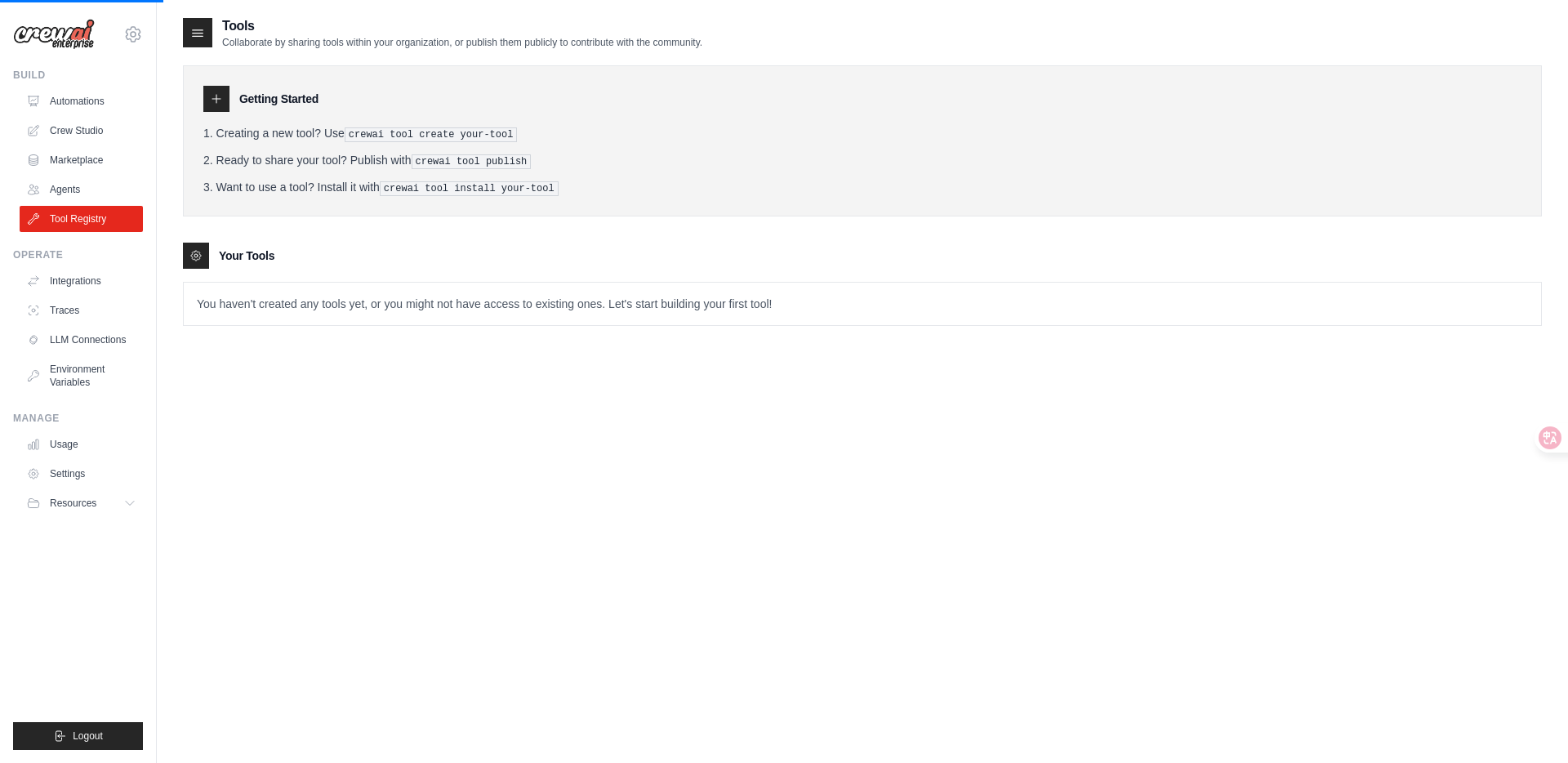
click at [213, 92] on icon at bounding box center [216, 98] width 13 height 13
click at [290, 112] on div "Getting Started Creating a new tool? Use crewai tool create your-tool Ready to …" at bounding box center [862, 141] width 1359 height 151
click at [442, 368] on div "Tools Collaborate by sharing tools within your organization, or publish them pu…" at bounding box center [862, 397] width 1359 height 763
click at [69, 183] on link "Agents" at bounding box center [82, 189] width 123 height 26
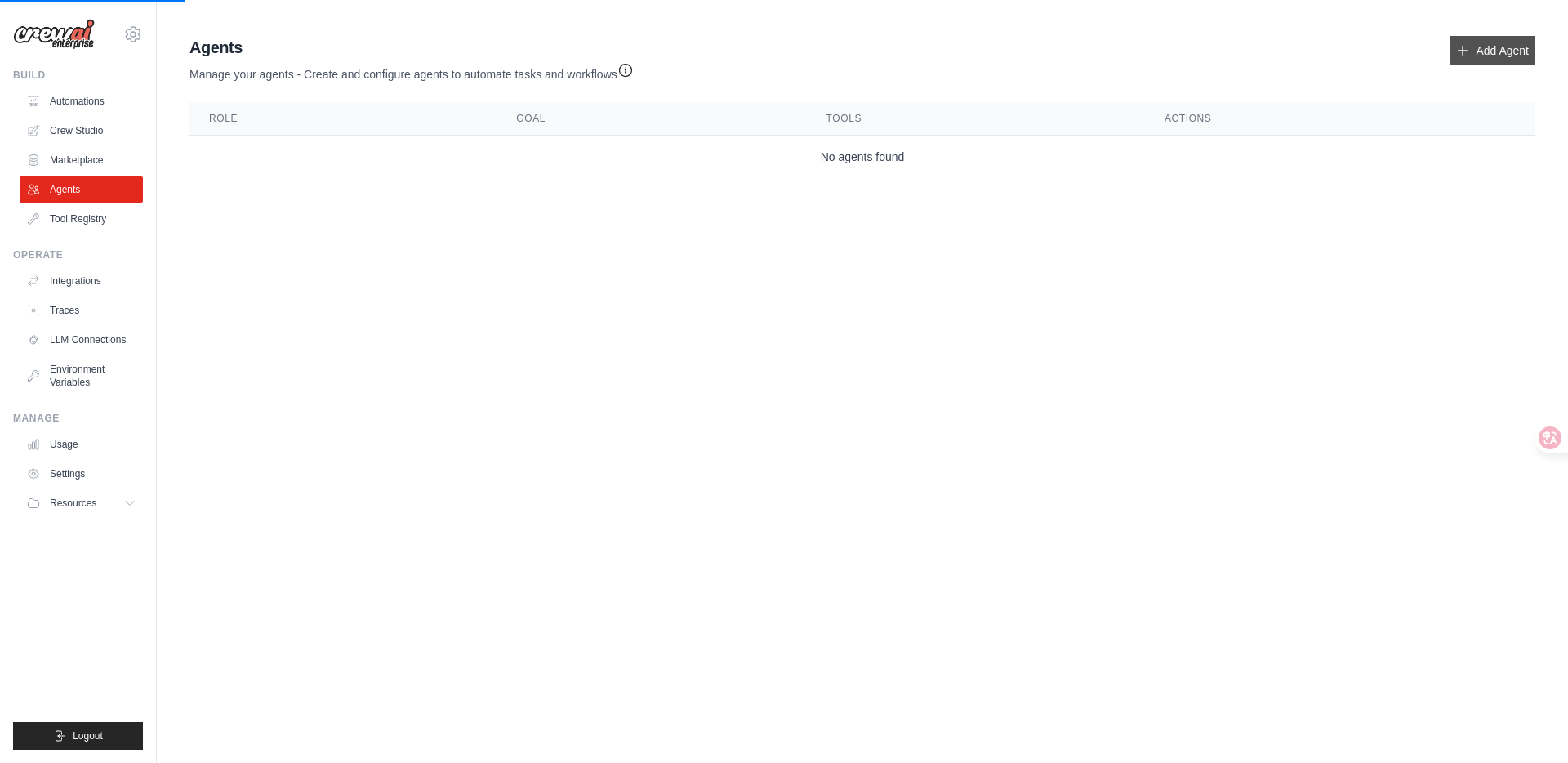
click at [1474, 43] on link "Add Agent" at bounding box center [1492, 51] width 86 height 29
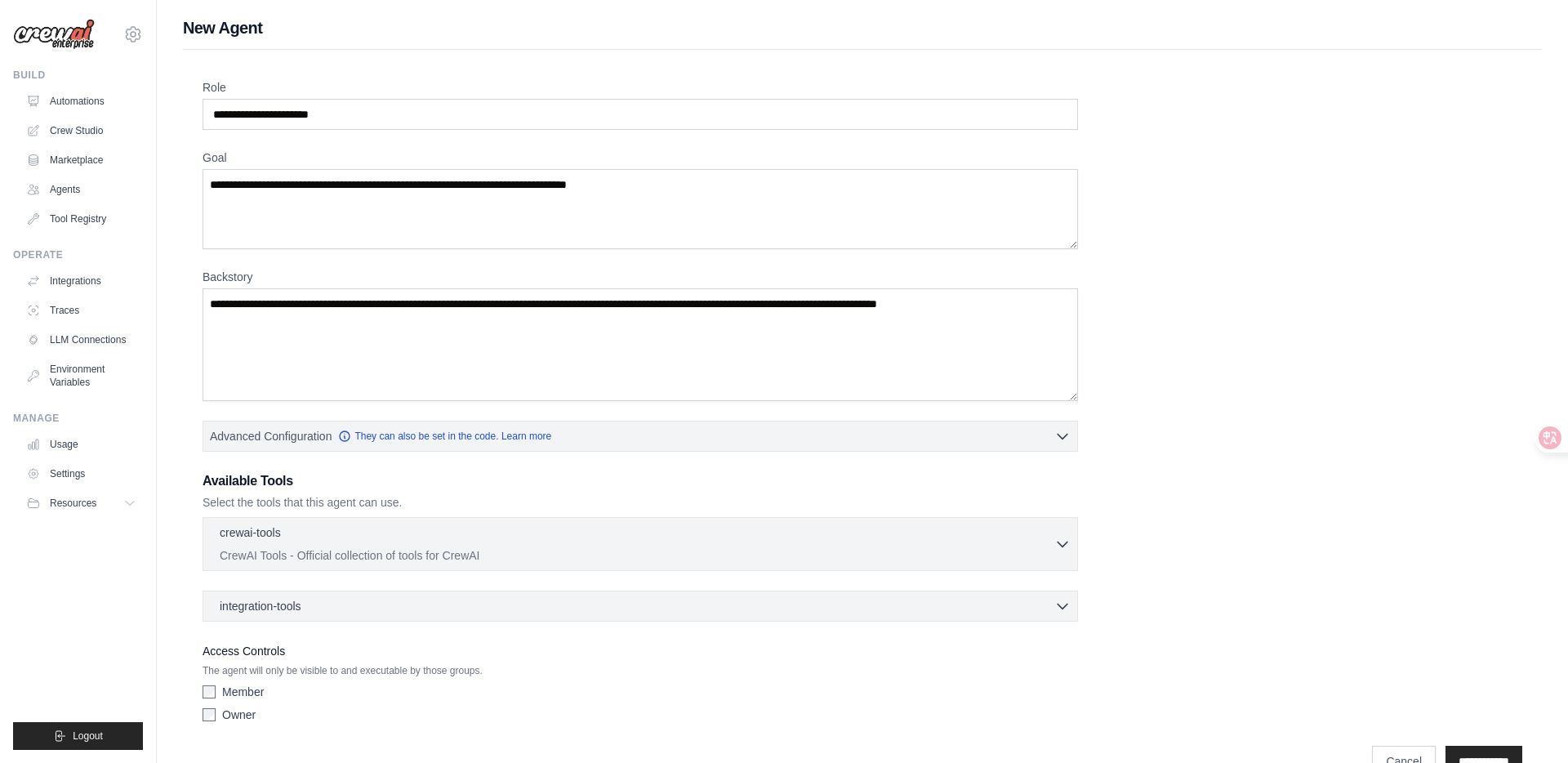
scroll to position [40, 0]
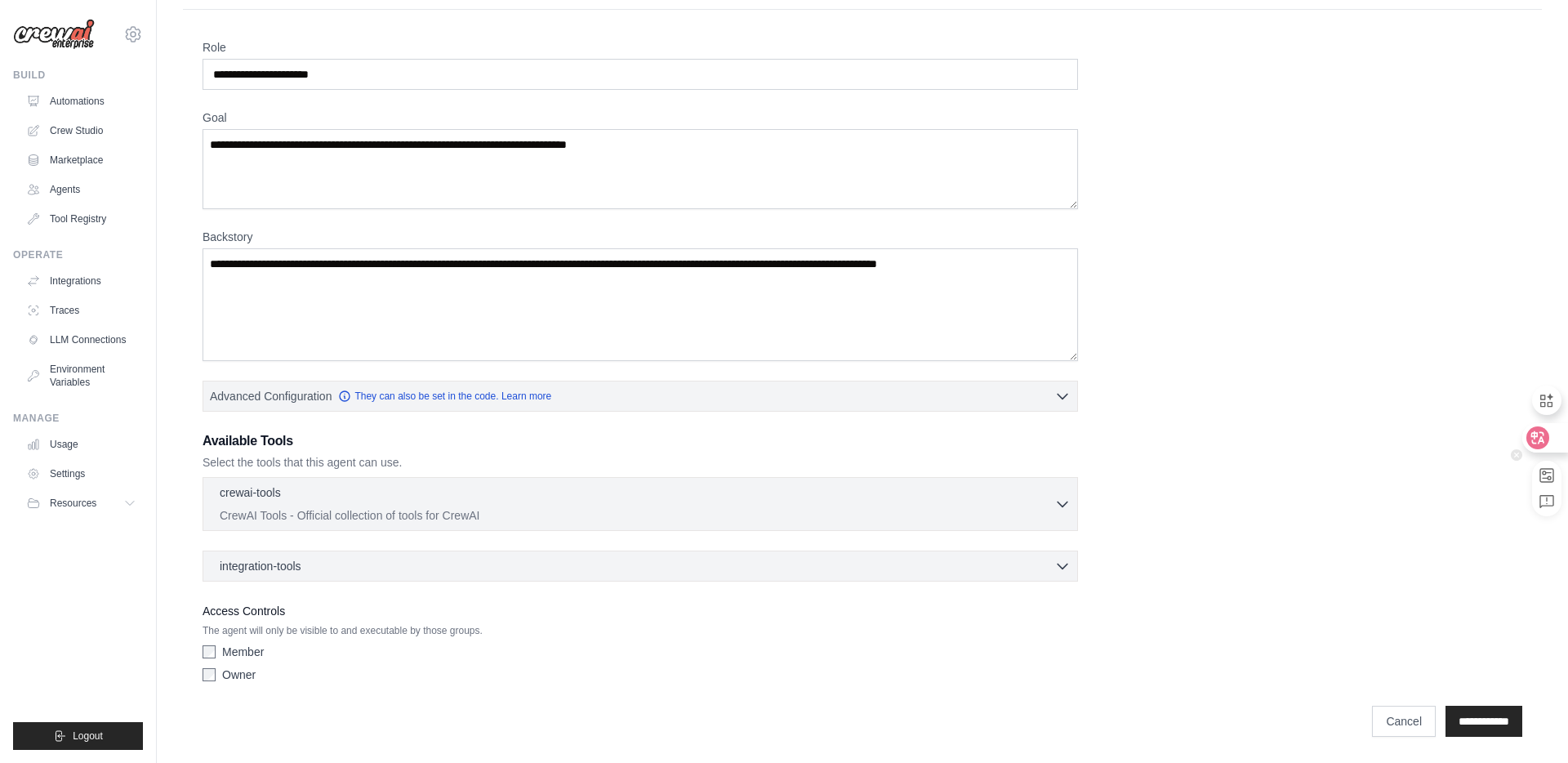
click at [1531, 445] on icon at bounding box center [1538, 438] width 16 height 16
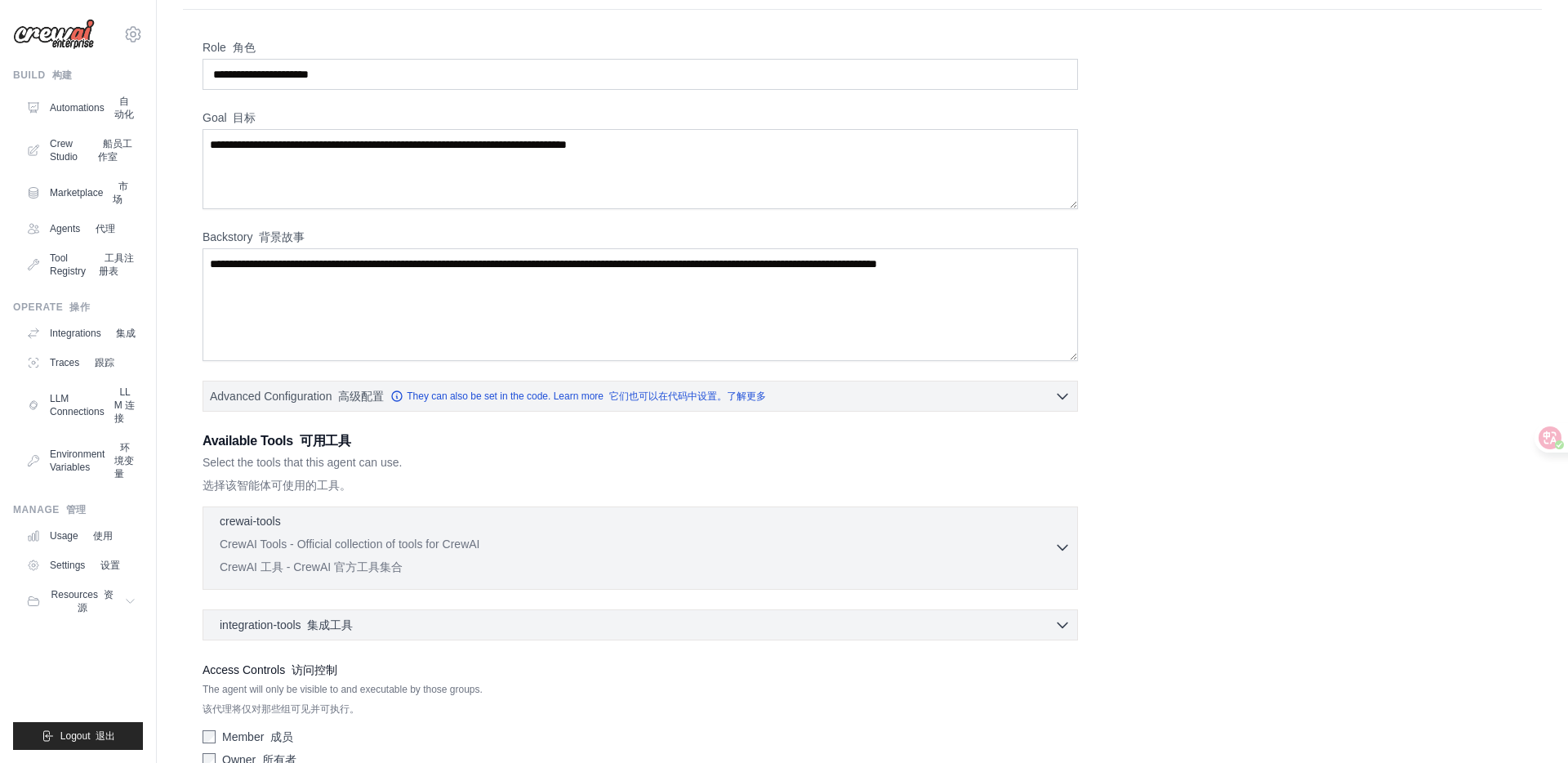
click at [1054, 543] on icon "button" at bounding box center [1062, 547] width 16 height 16
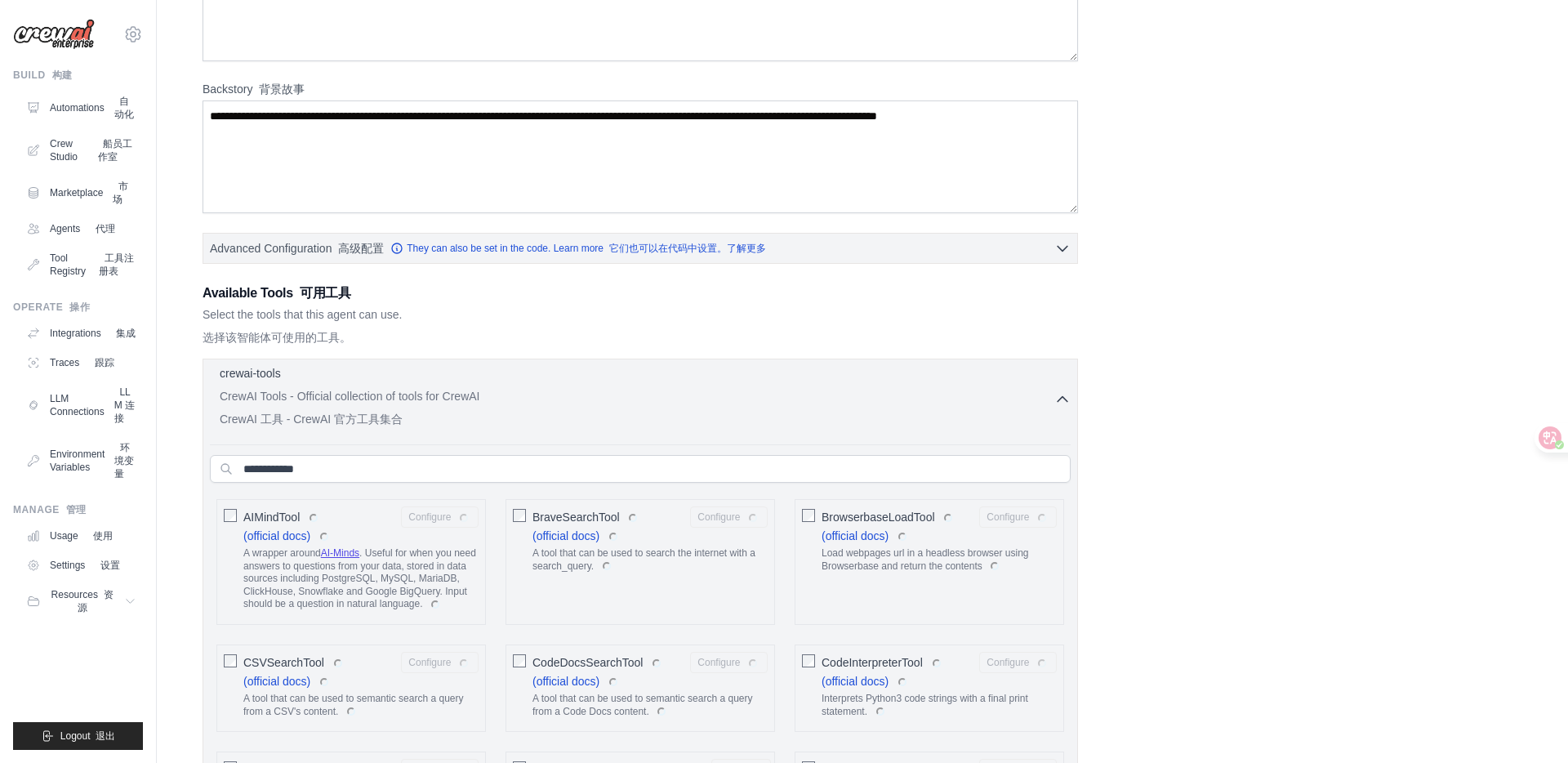
scroll to position [307, 0]
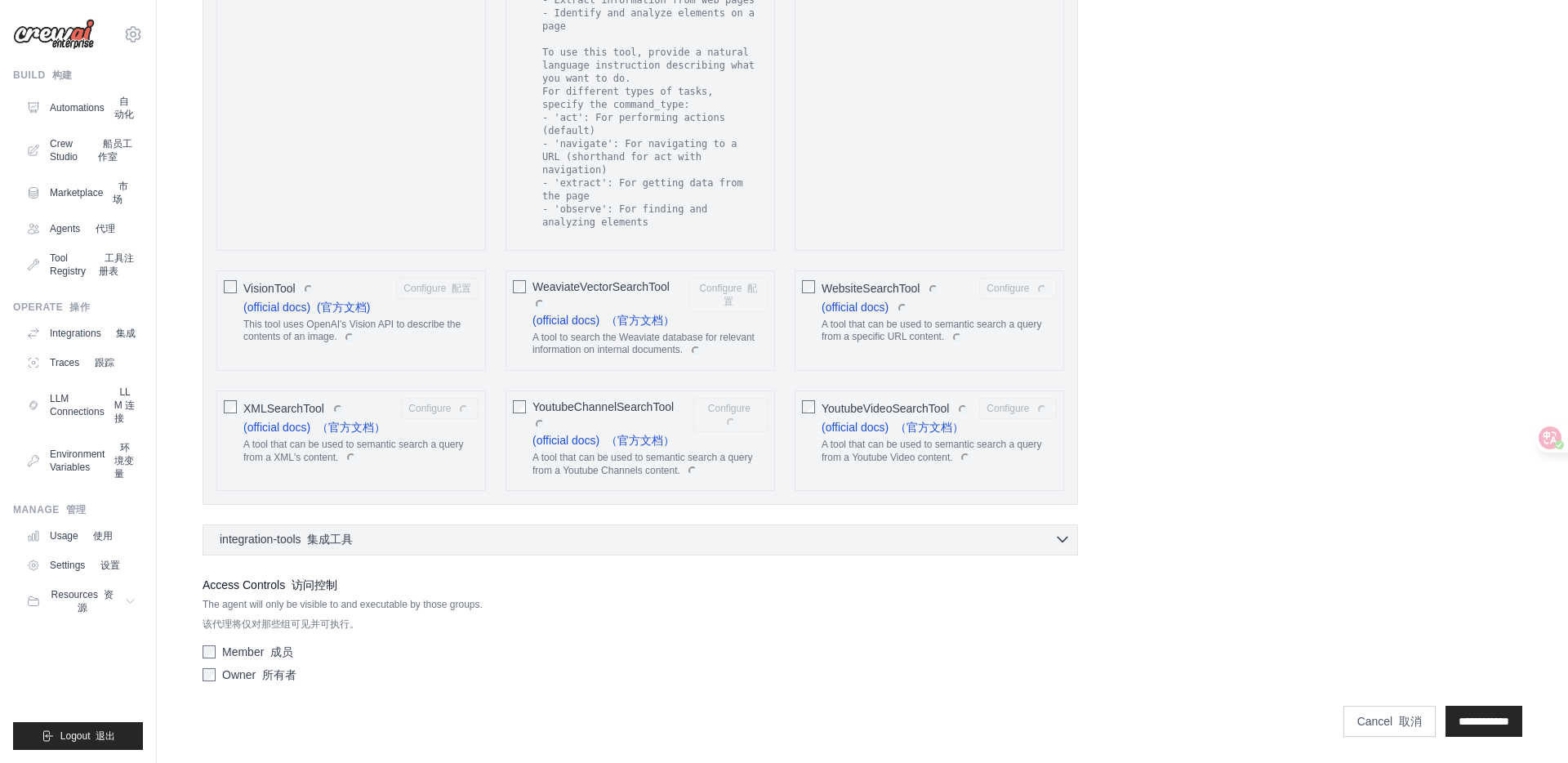
click at [1061, 541] on icon "button" at bounding box center [1062, 539] width 16 height 16
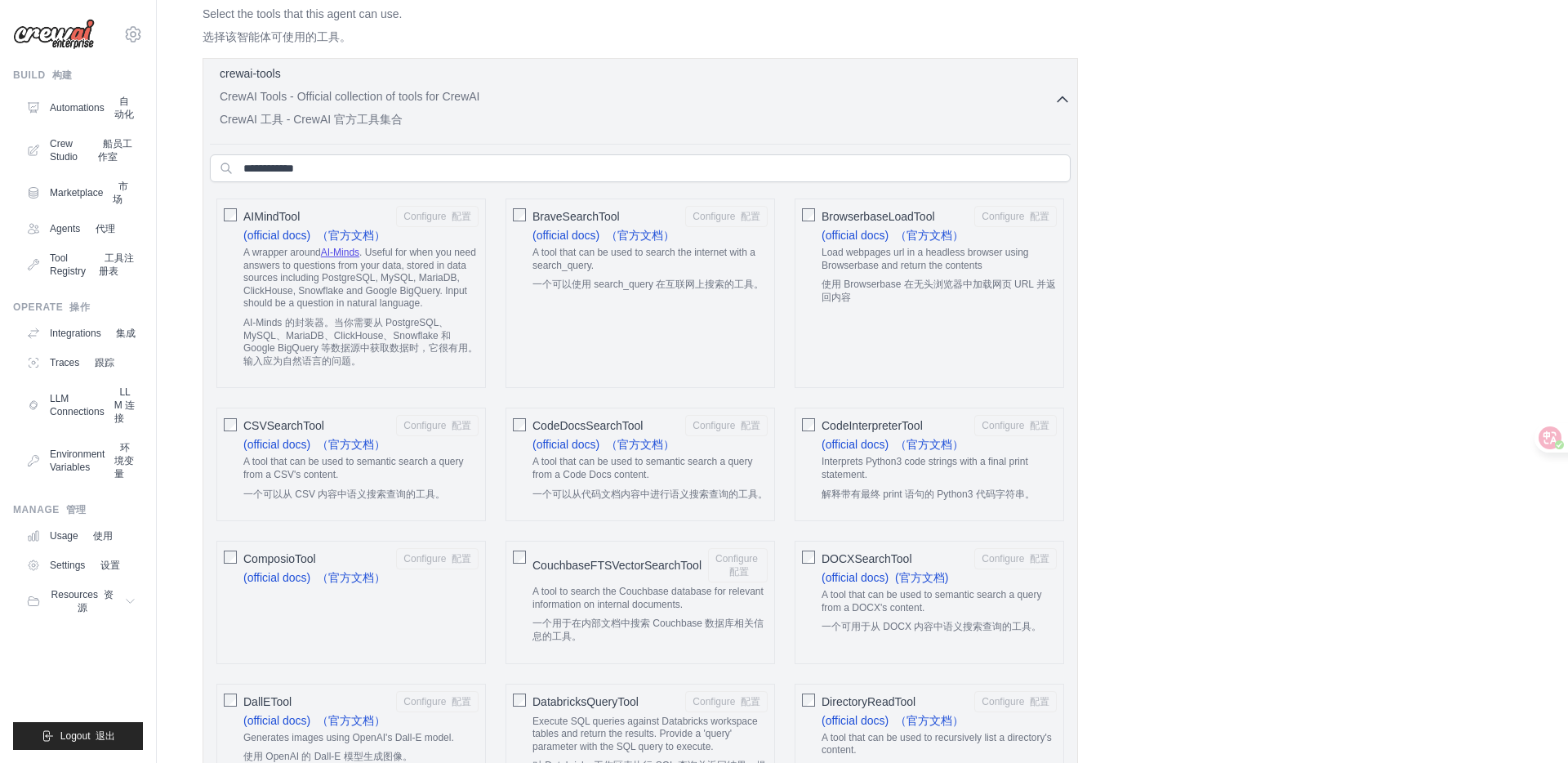
scroll to position [0, 0]
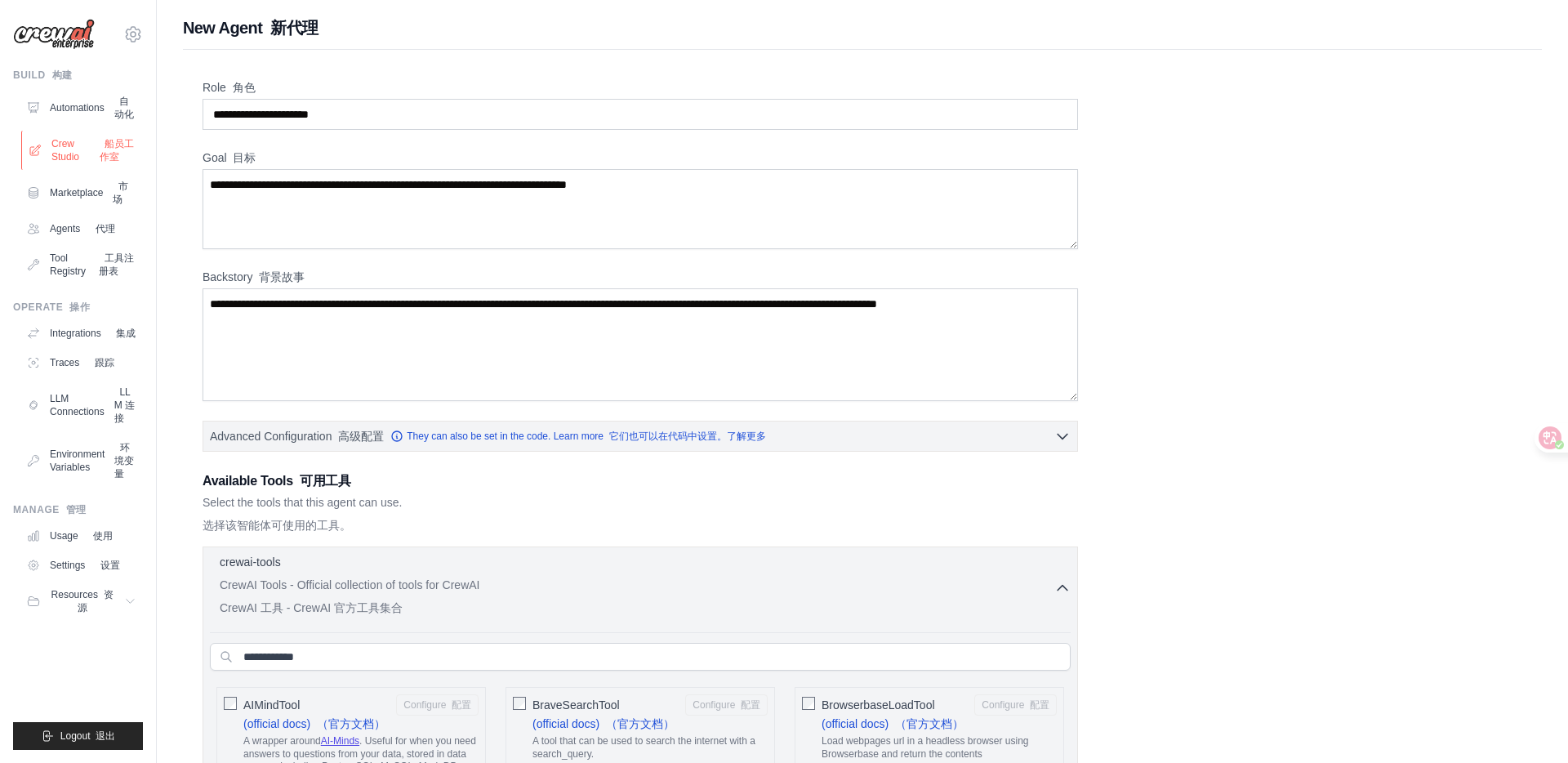
click at [60, 145] on link "Crew Studio 船员工作室" at bounding box center [82, 150] width 123 height 39
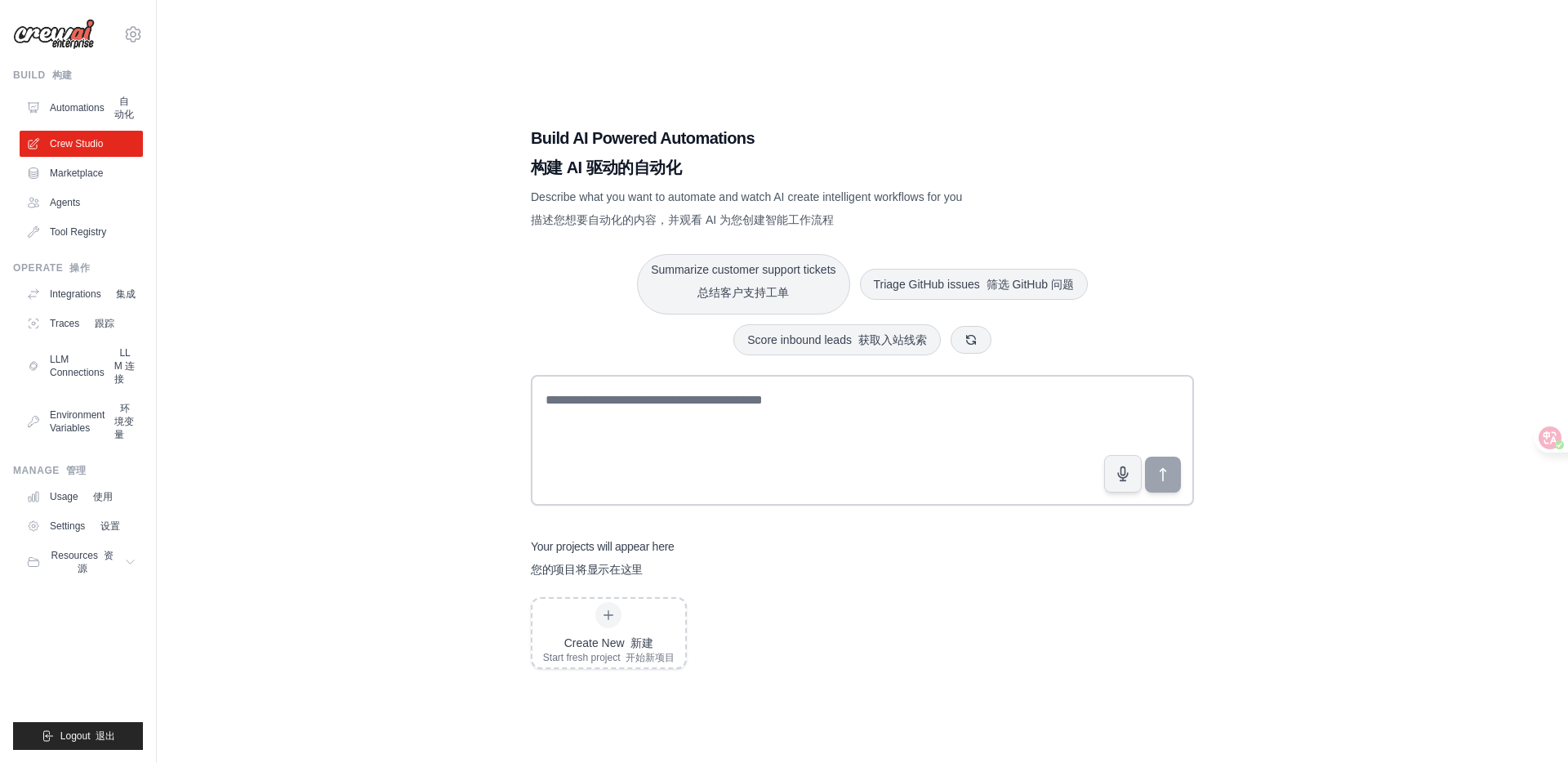
click at [431, 636] on div "Build AI Powered Automations 构建 AI 驱动的自动化 Describe what you want to automate an…" at bounding box center [862, 397] width 1359 height 763
click at [69, 116] on link "Automations 自动化" at bounding box center [82, 108] width 123 height 39
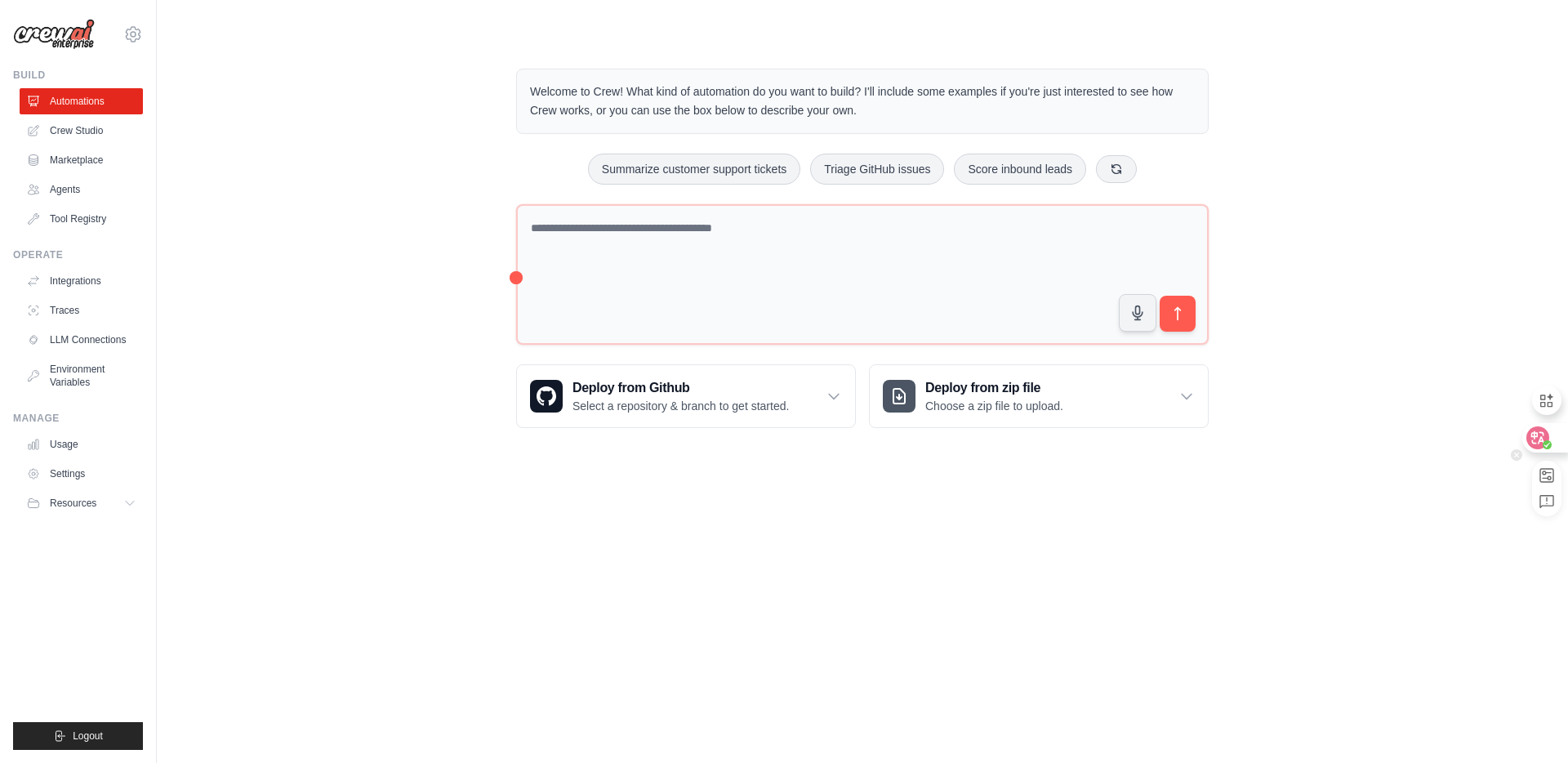
click at [1541, 437] on icon at bounding box center [1539, 437] width 14 height 13
click at [1544, 435] on icon at bounding box center [1538, 438] width 16 height 16
